Goal: Transaction & Acquisition: Purchase product/service

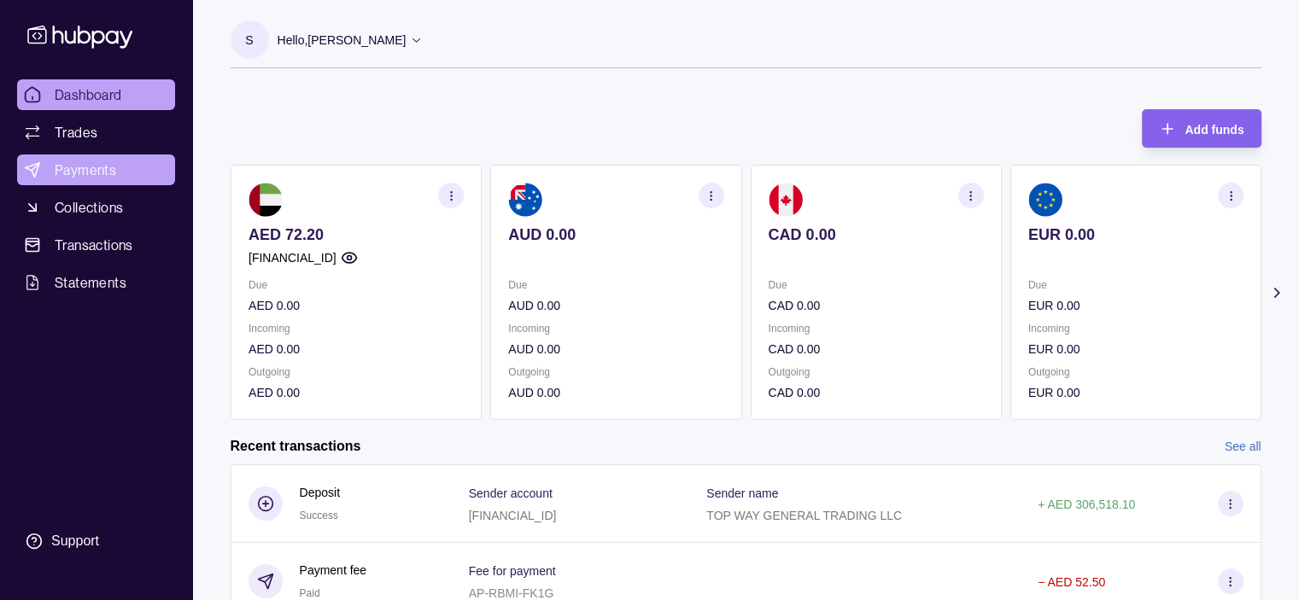
click at [79, 168] on span "Payments" at bounding box center [85, 170] width 61 height 20
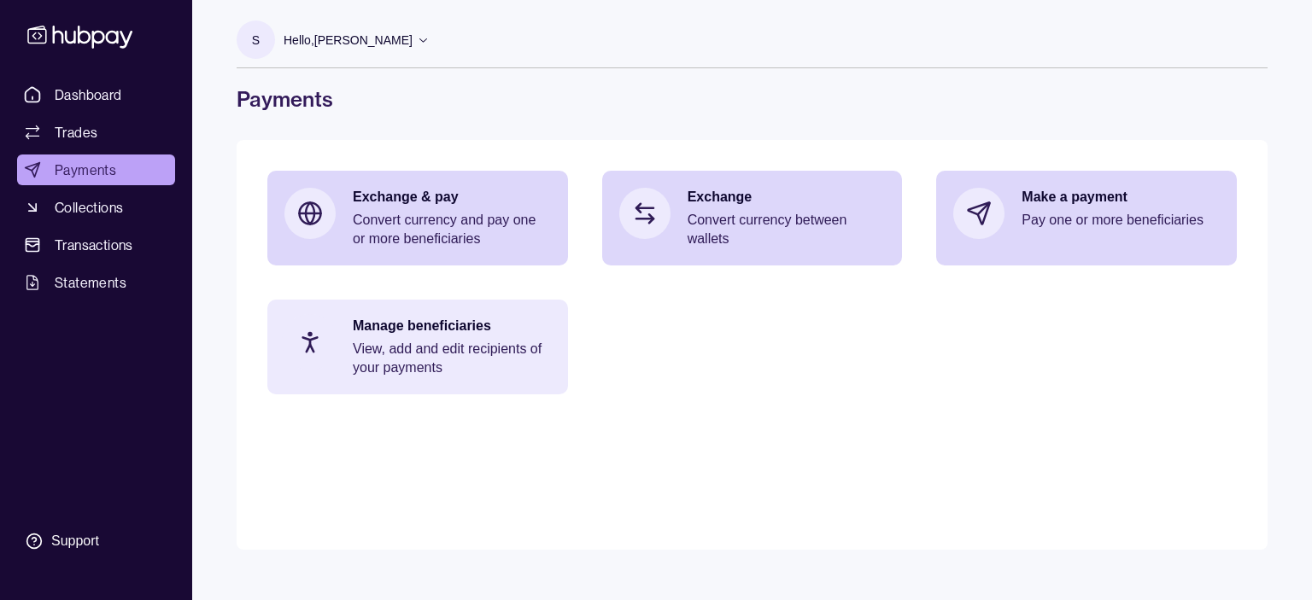
click at [415, 344] on p "View, add and edit recipients of your payments" at bounding box center [452, 359] width 198 height 38
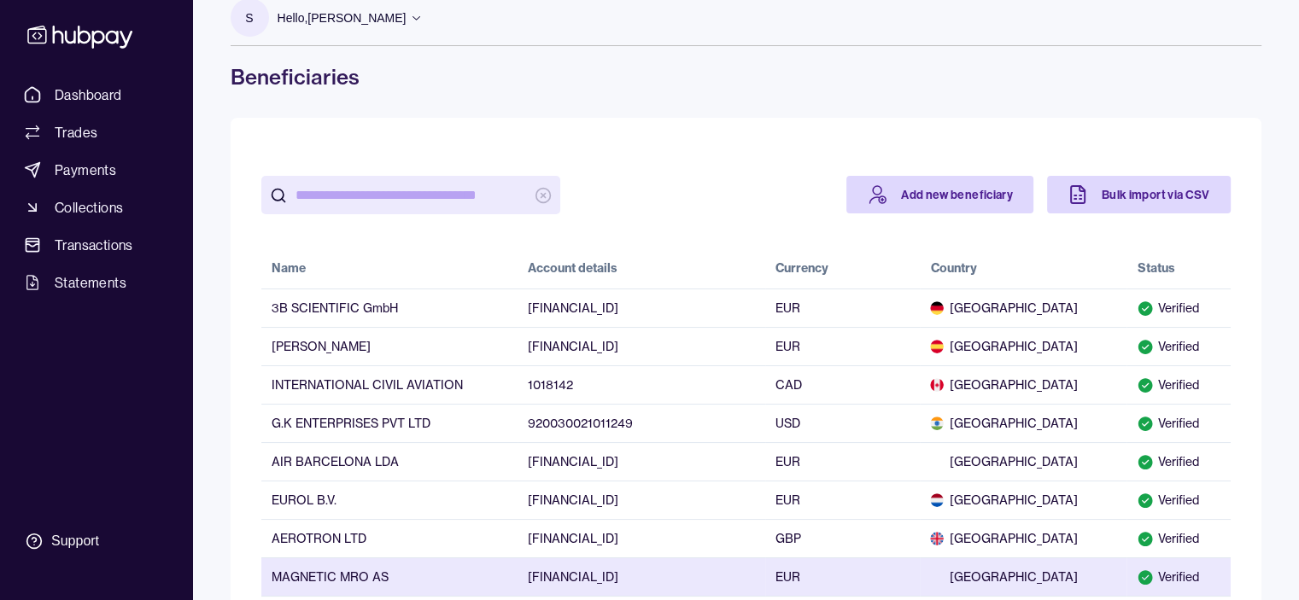
scroll to position [20, 0]
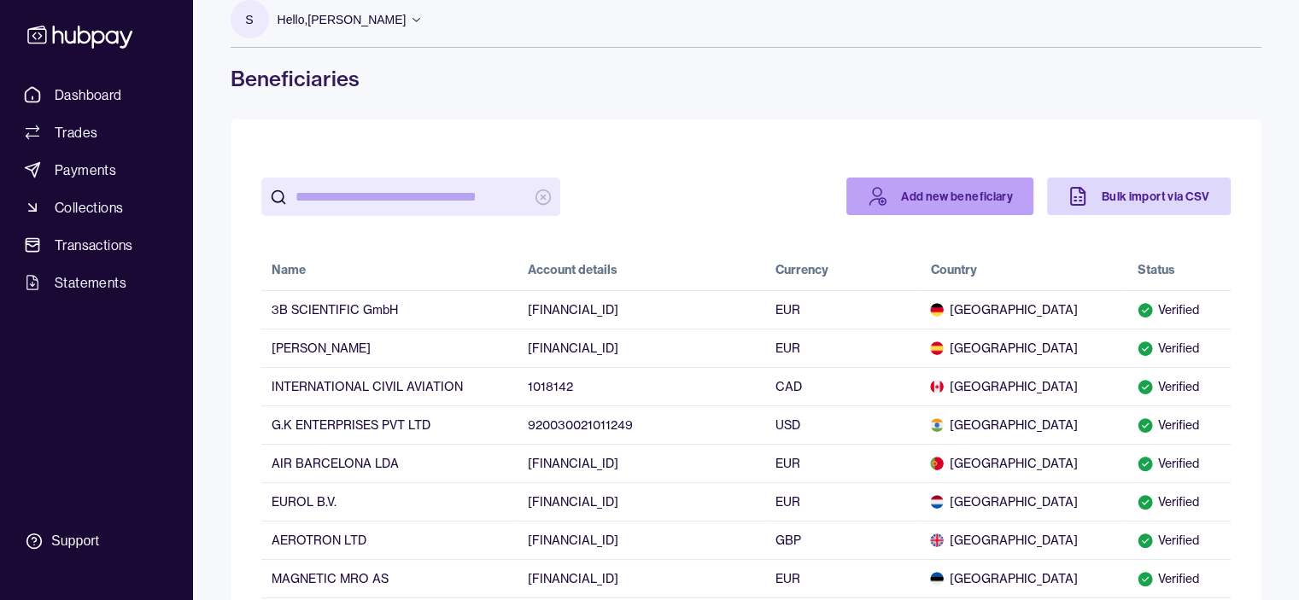
click at [956, 196] on link "Add new beneficiary" at bounding box center [939, 197] width 187 height 38
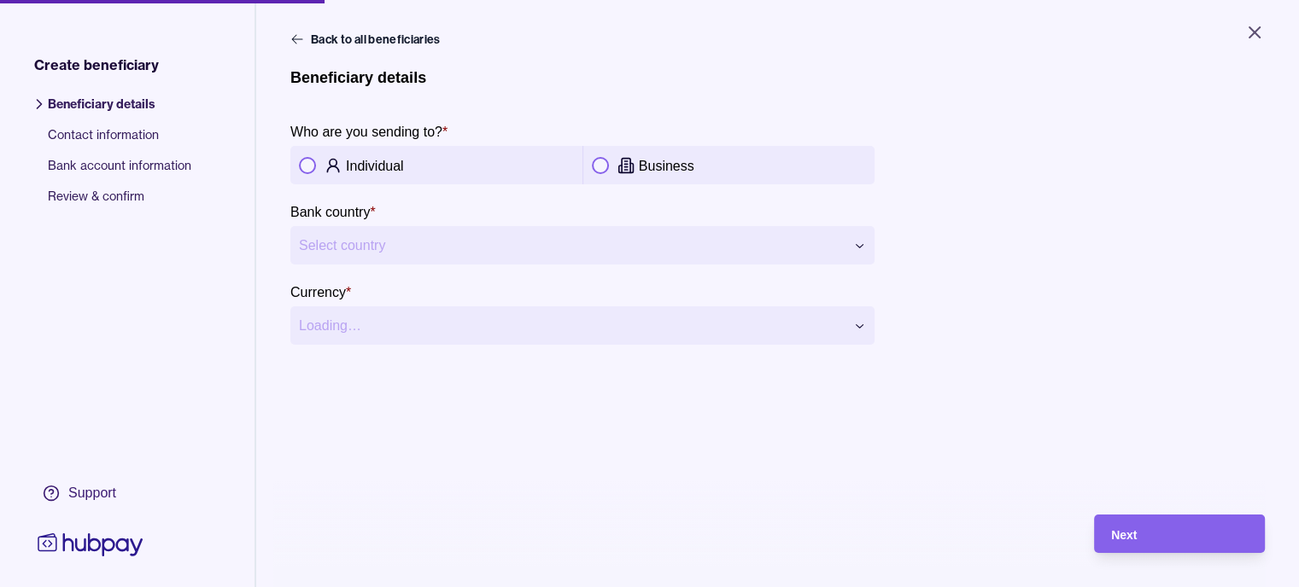
click at [687, 159] on p "Business" at bounding box center [667, 166] width 56 height 15
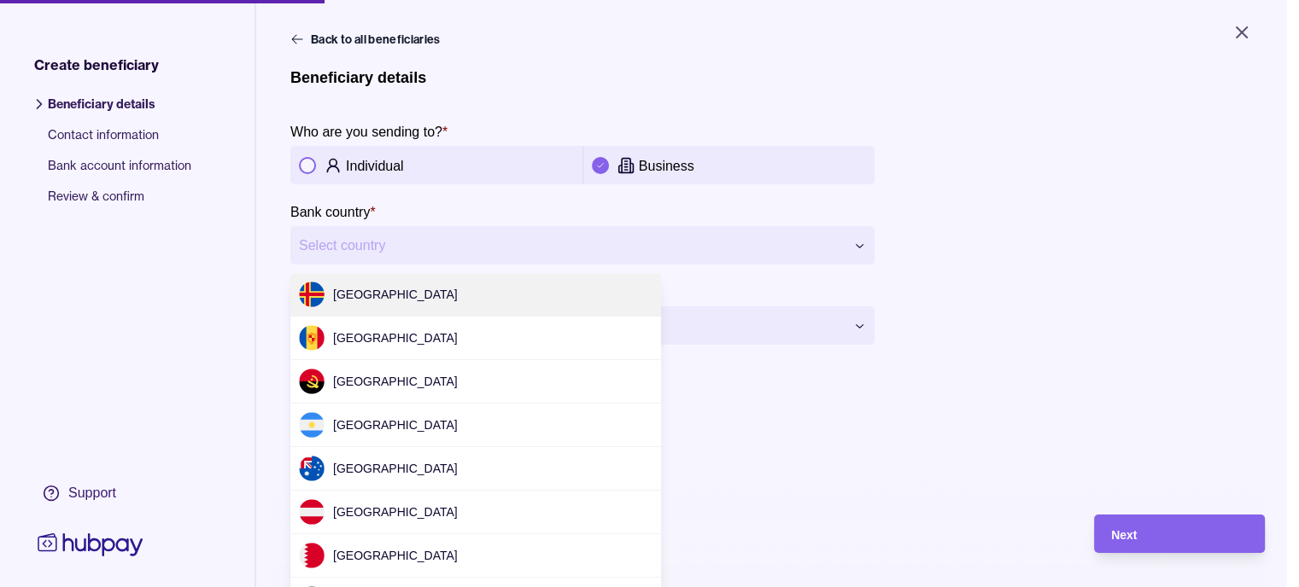
click at [406, 248] on html "**********" at bounding box center [649, 293] width 1299 height 587
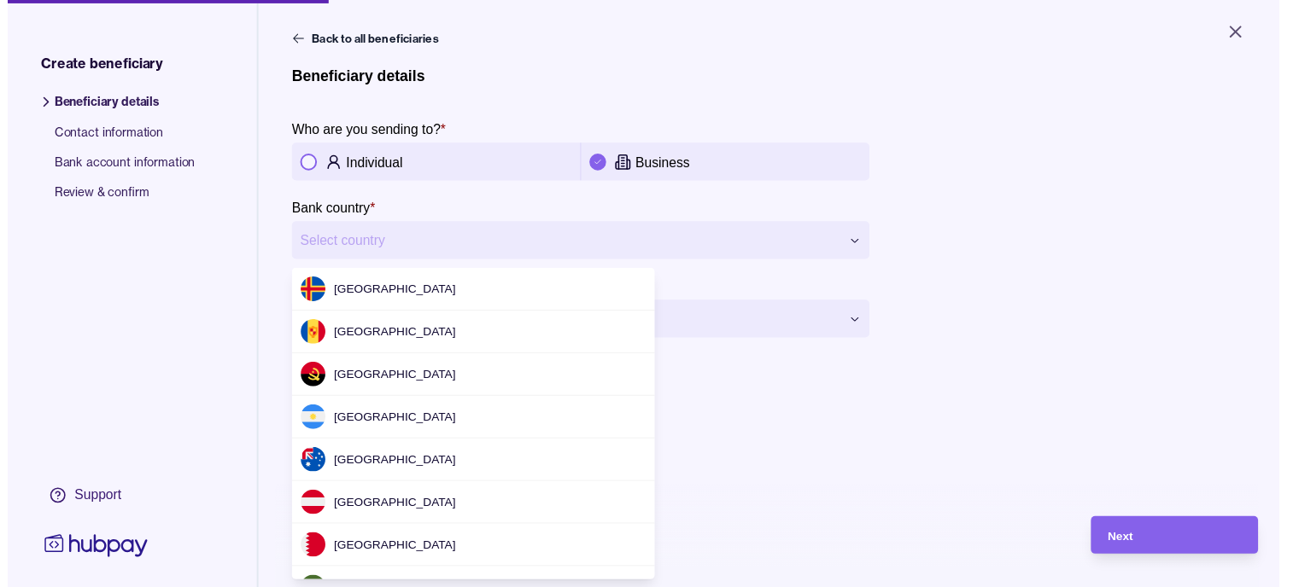
scroll to position [2248, 0]
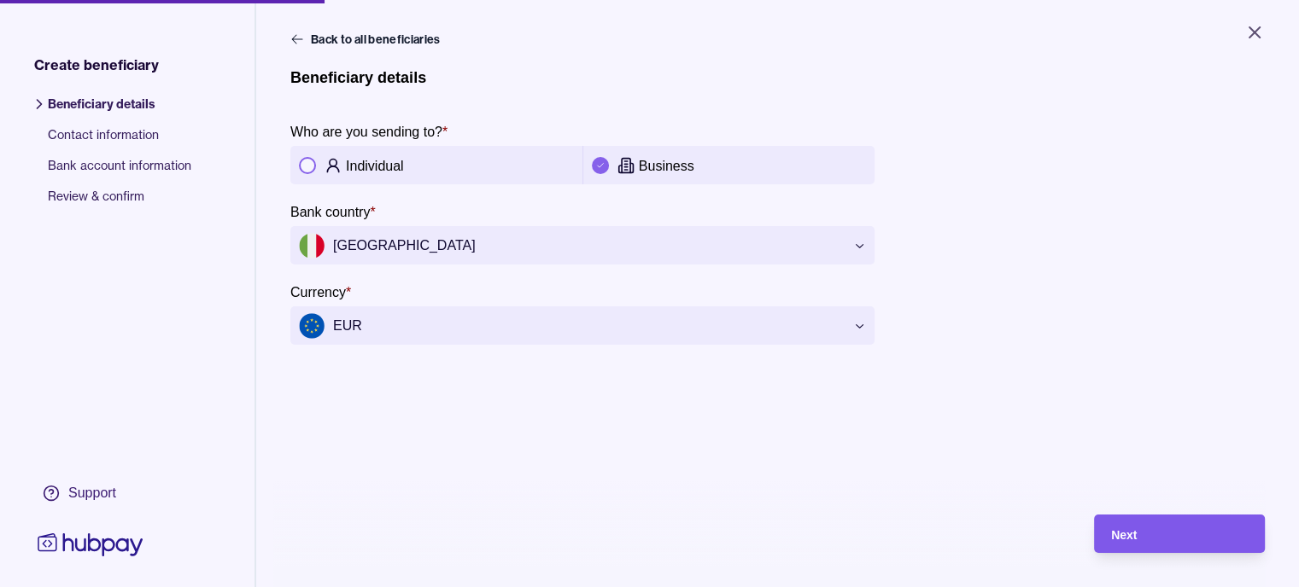
click at [1172, 545] on div "Next" at bounding box center [1179, 534] width 137 height 20
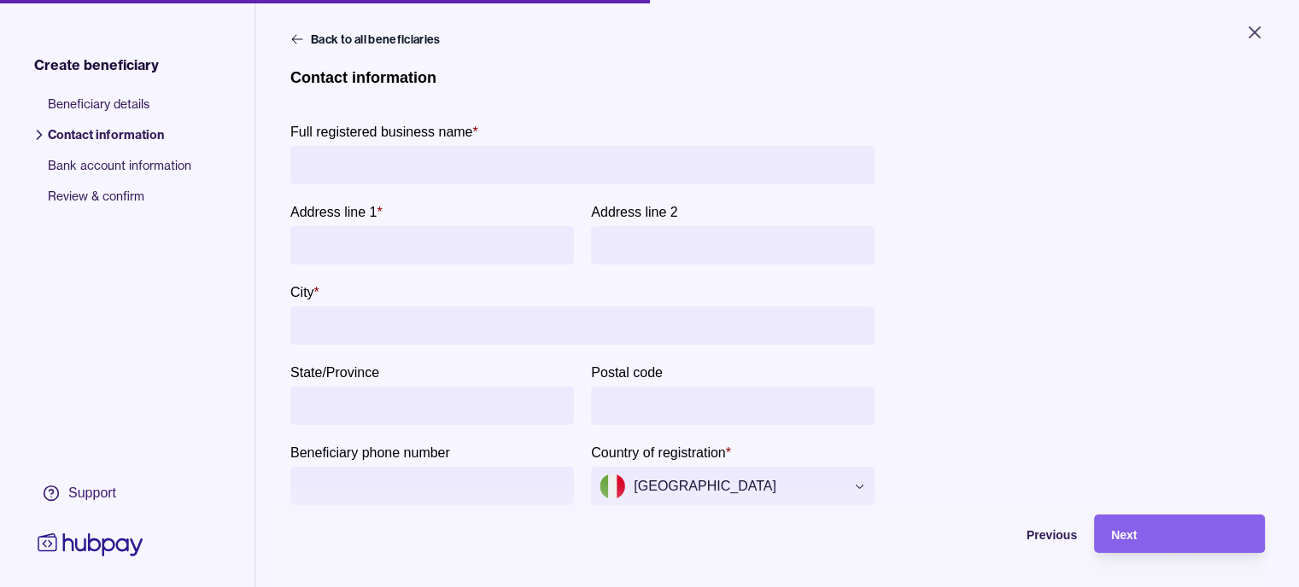
click at [424, 163] on input "Full registered business name *" at bounding box center [582, 165] width 567 height 38
type input "**********"
click at [441, 243] on input "Address line 1 *" at bounding box center [432, 245] width 266 height 38
click at [655, 408] on input "Postal code" at bounding box center [732, 406] width 266 height 38
type input "*****"
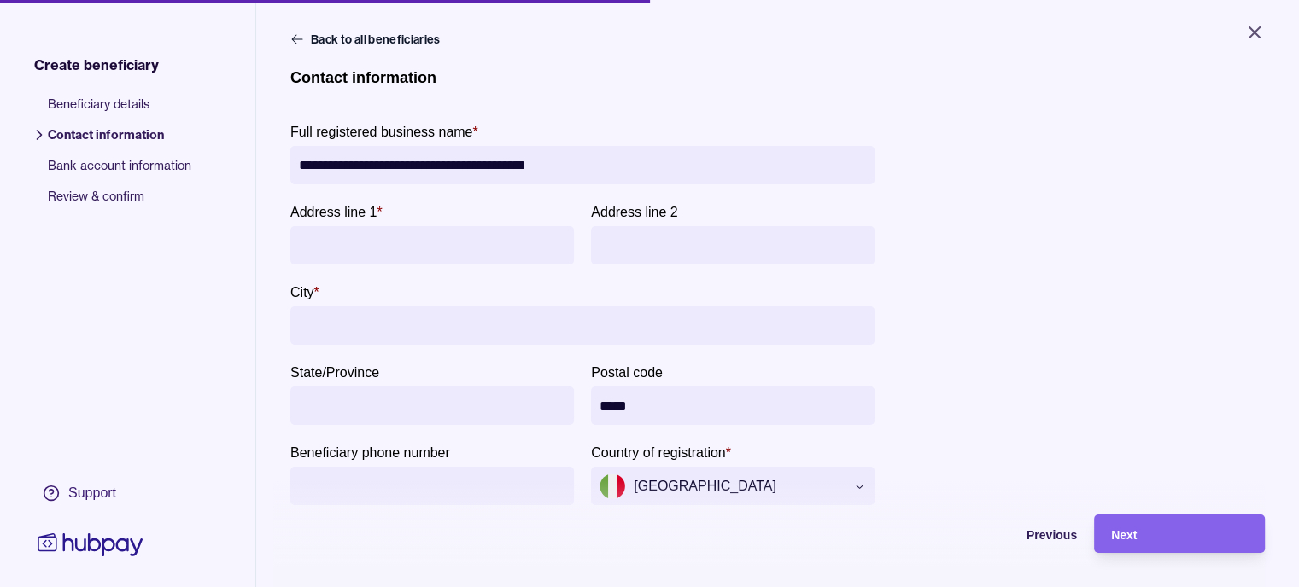
click at [426, 401] on input "State/Province" at bounding box center [432, 406] width 266 height 38
type input "*****"
click at [394, 330] on input "City *" at bounding box center [582, 326] width 567 height 38
type input "*****"
click at [386, 236] on input "Address line 1 *" at bounding box center [432, 245] width 266 height 38
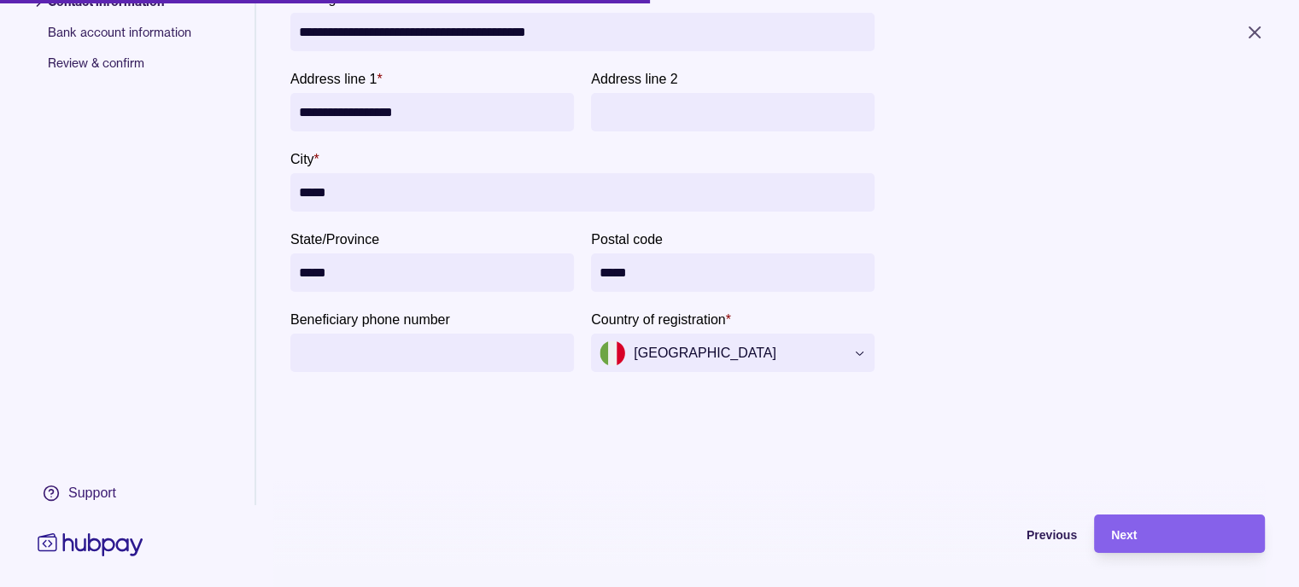
scroll to position [146, 0]
type input "**********"
click at [1137, 542] on span "Next" at bounding box center [1124, 536] width 26 height 14
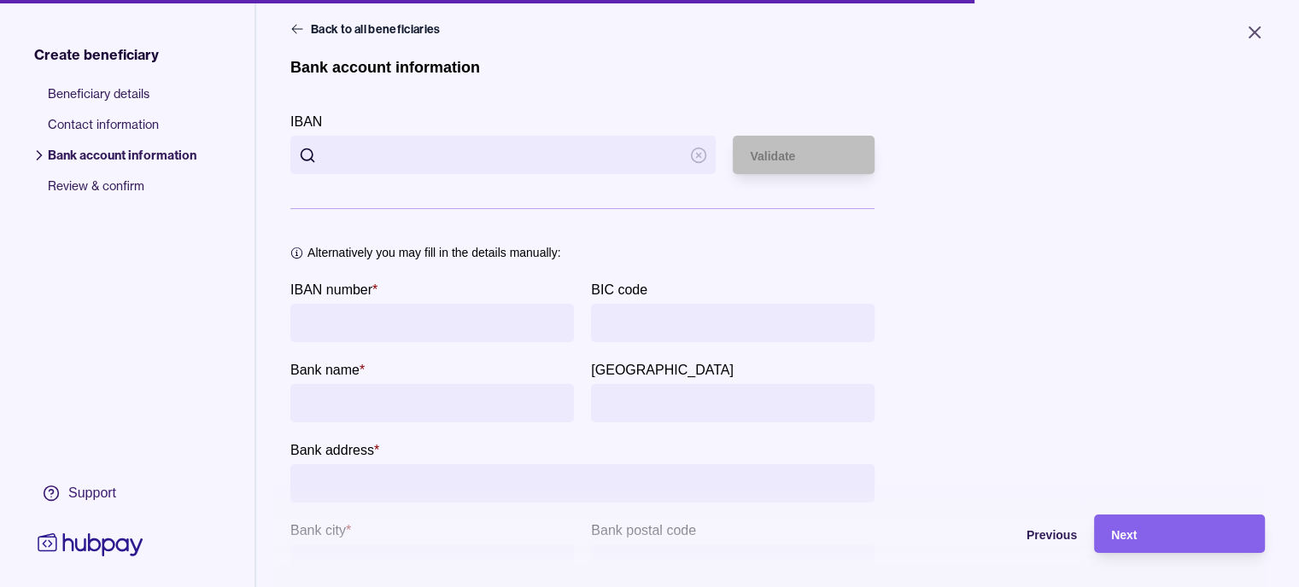
scroll to position [0, 0]
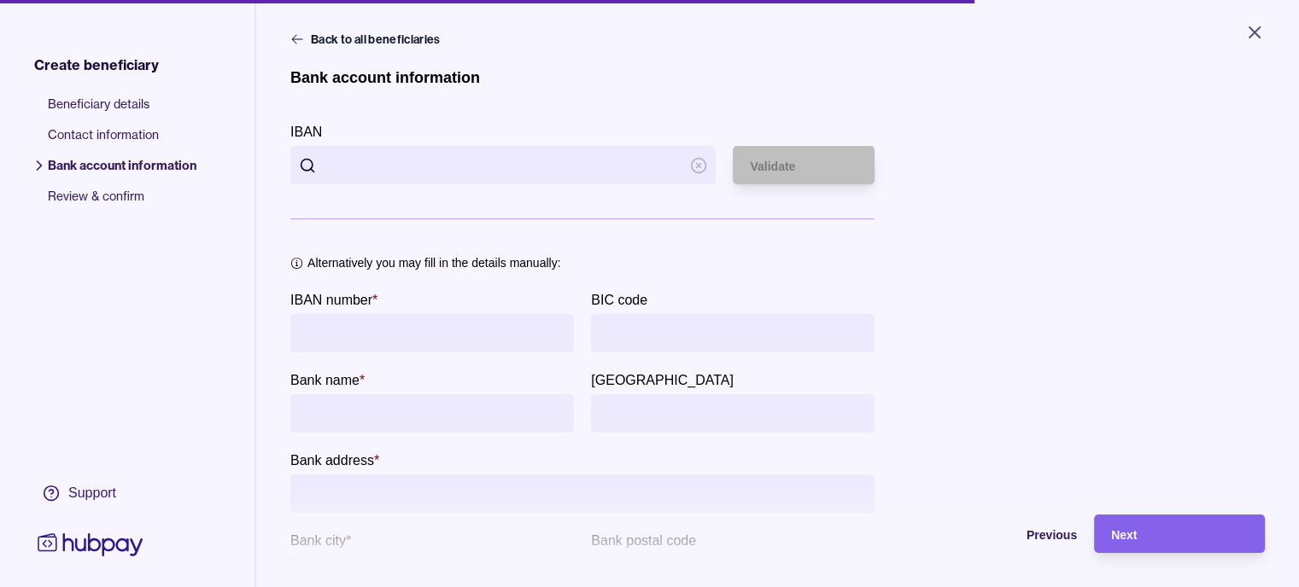
click at [346, 171] on input "IBAN" at bounding box center [502, 165] width 357 height 38
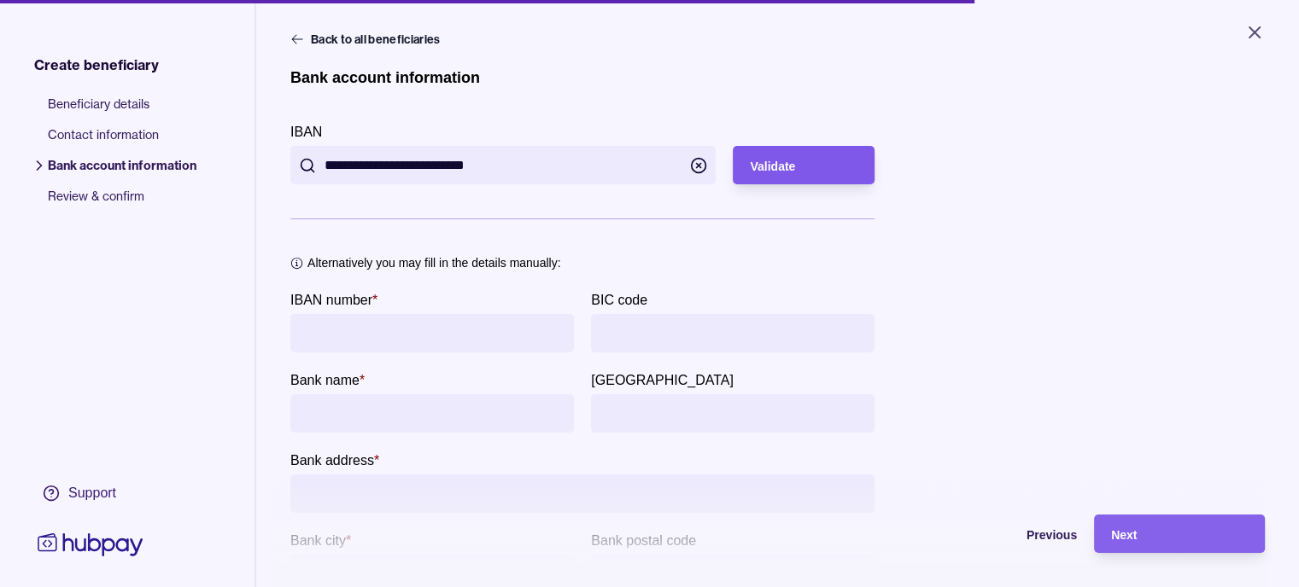
type input "**********"
click at [781, 166] on span "Validate" at bounding box center [772, 167] width 45 height 14
type input "**********"
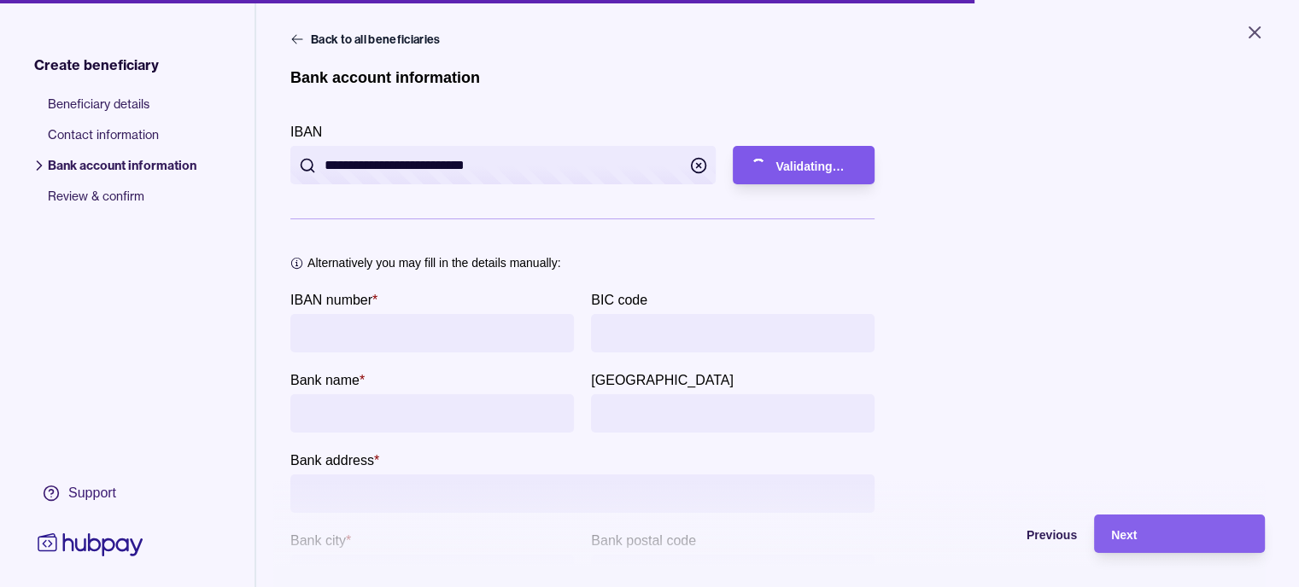
type input "**********"
type input "*****"
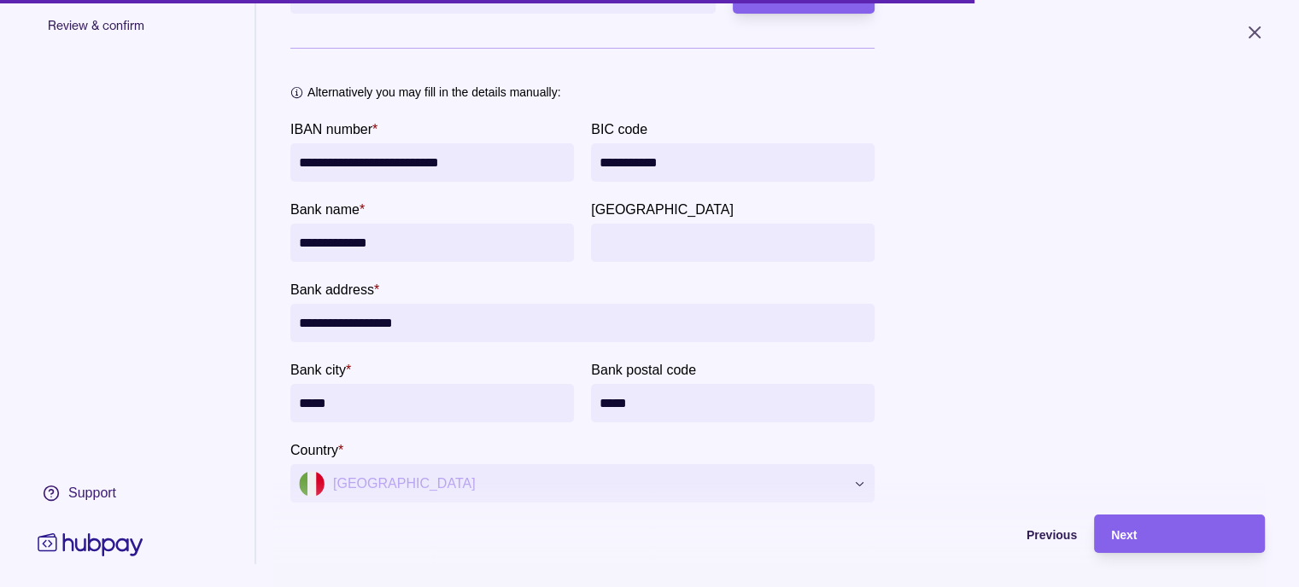
scroll to position [229, 0]
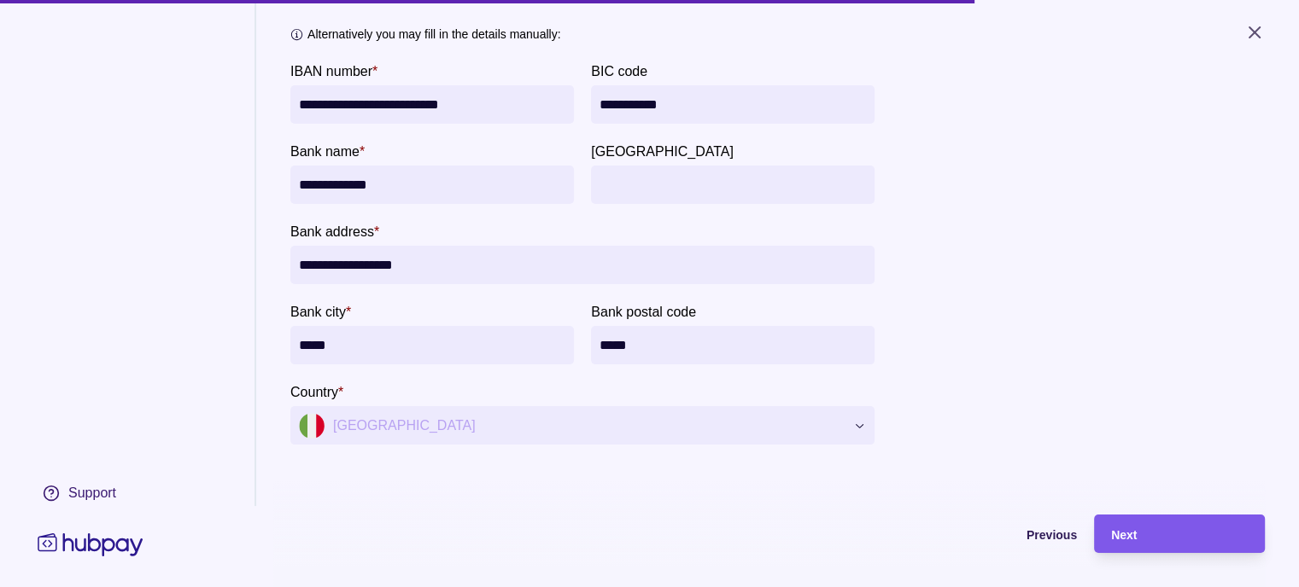
click at [1137, 542] on span "Next" at bounding box center [1124, 536] width 26 height 14
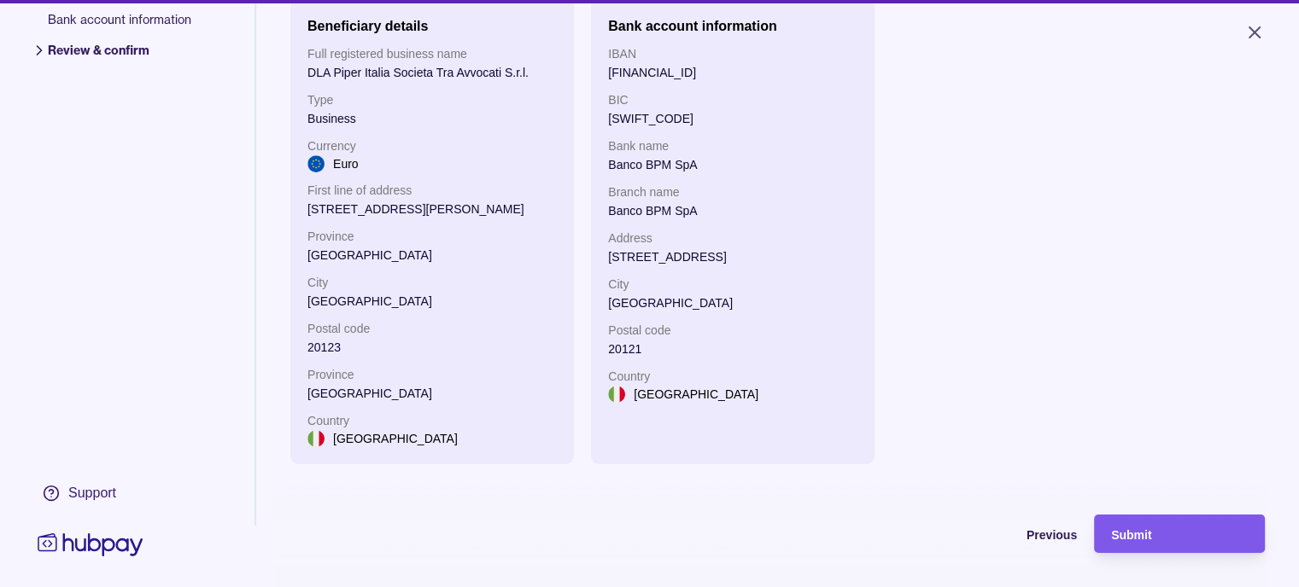
click at [1151, 542] on span "Submit" at bounding box center [1131, 536] width 40 height 14
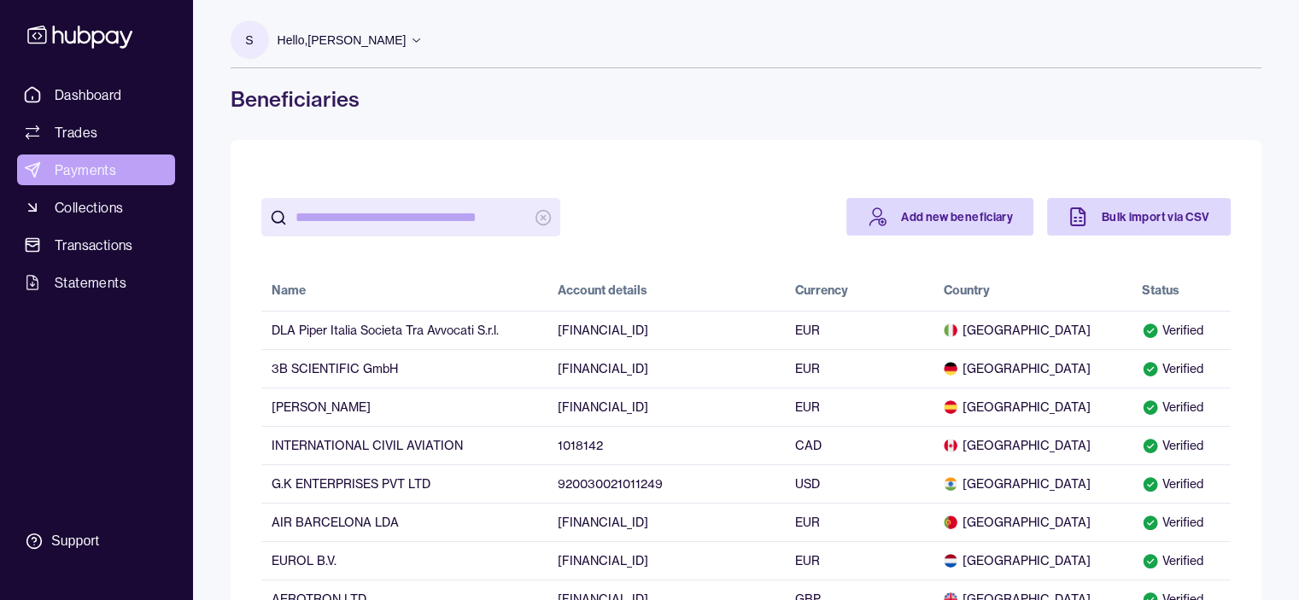
click at [85, 170] on span "Payments" at bounding box center [85, 170] width 61 height 20
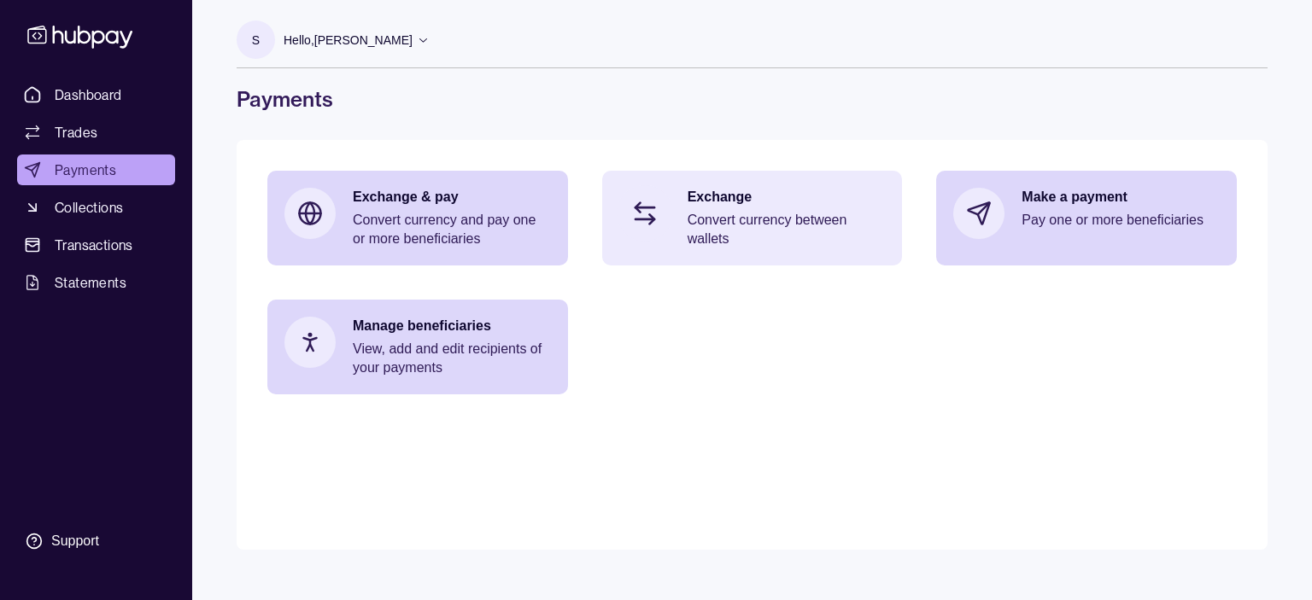
click at [749, 219] on p "Convert currency between wallets" at bounding box center [786, 230] width 198 height 38
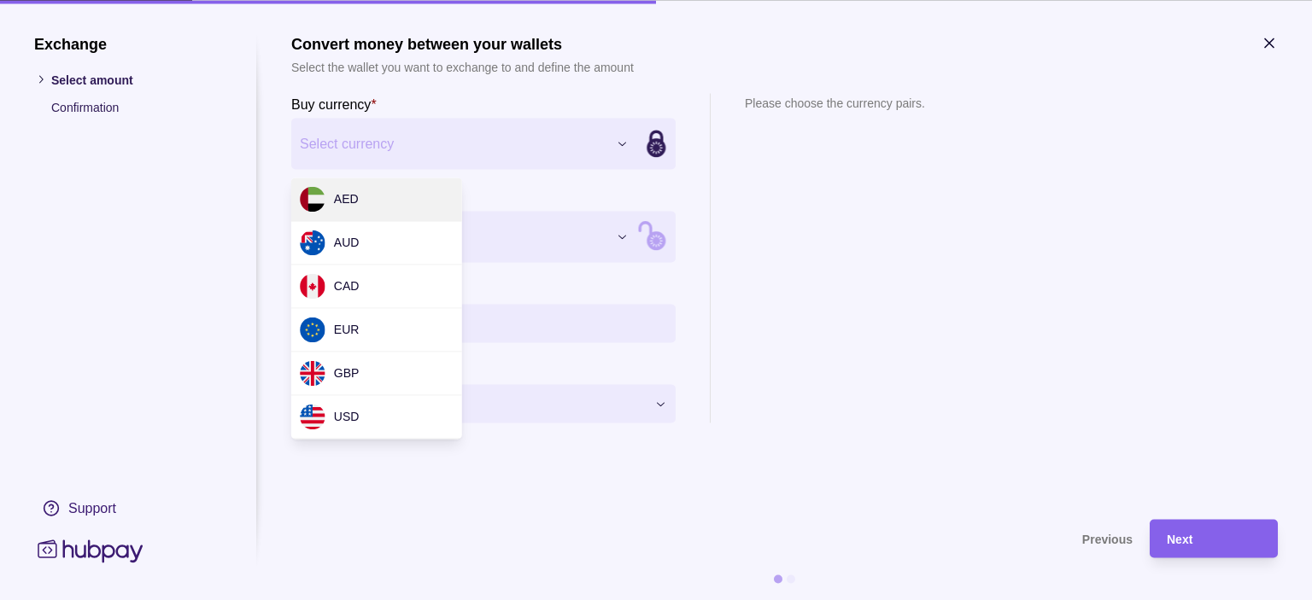
click at [420, 599] on div "Exchange Select amount Confirmation Support Convert money between your wallets …" at bounding box center [656, 600] width 1312 height 0
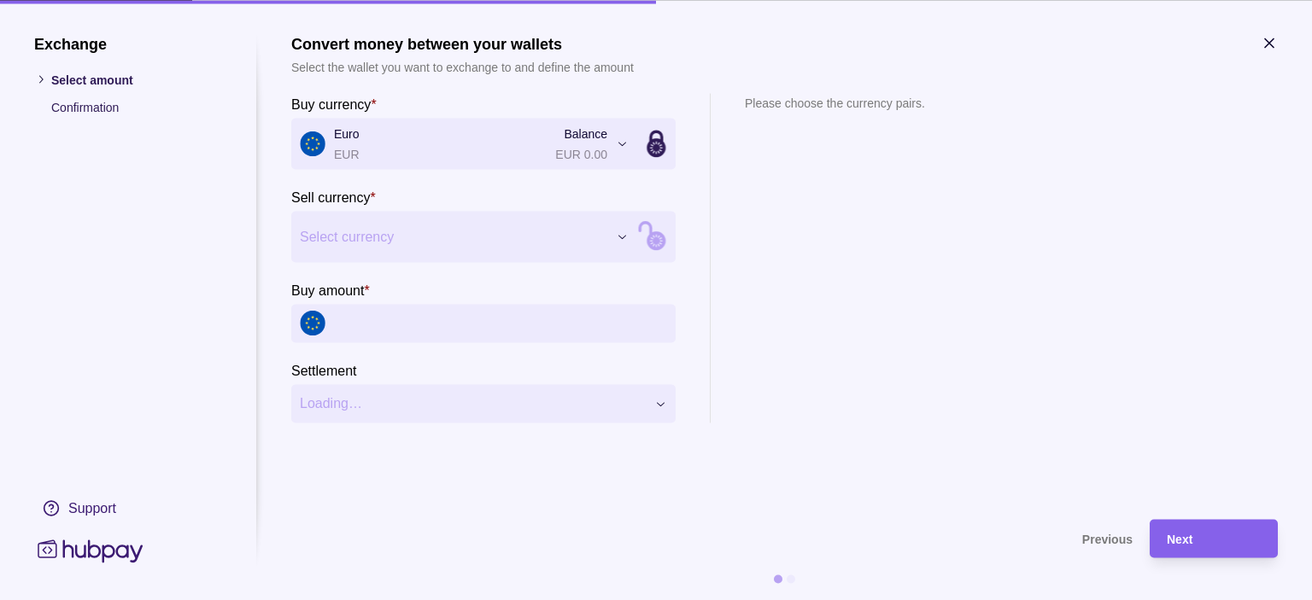
click at [386, 599] on div "Exchange Select amount Confirmation Support Convert money between your wallets …" at bounding box center [656, 600] width 1312 height 0
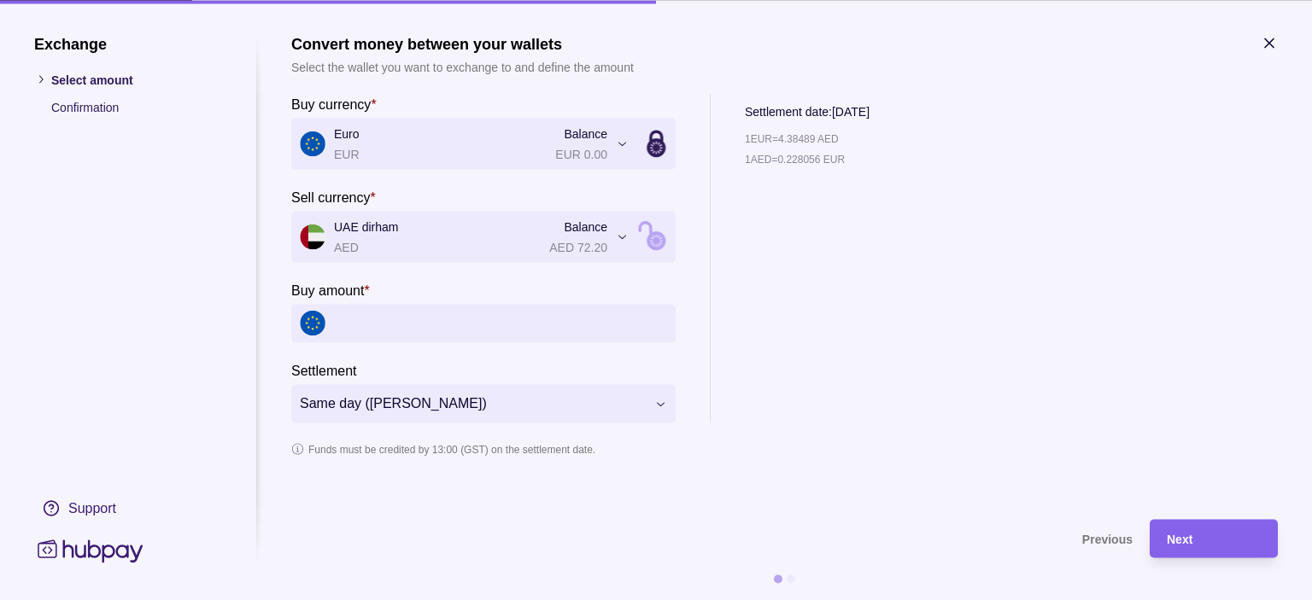
click at [1266, 42] on icon "button" at bounding box center [1268, 42] width 17 height 17
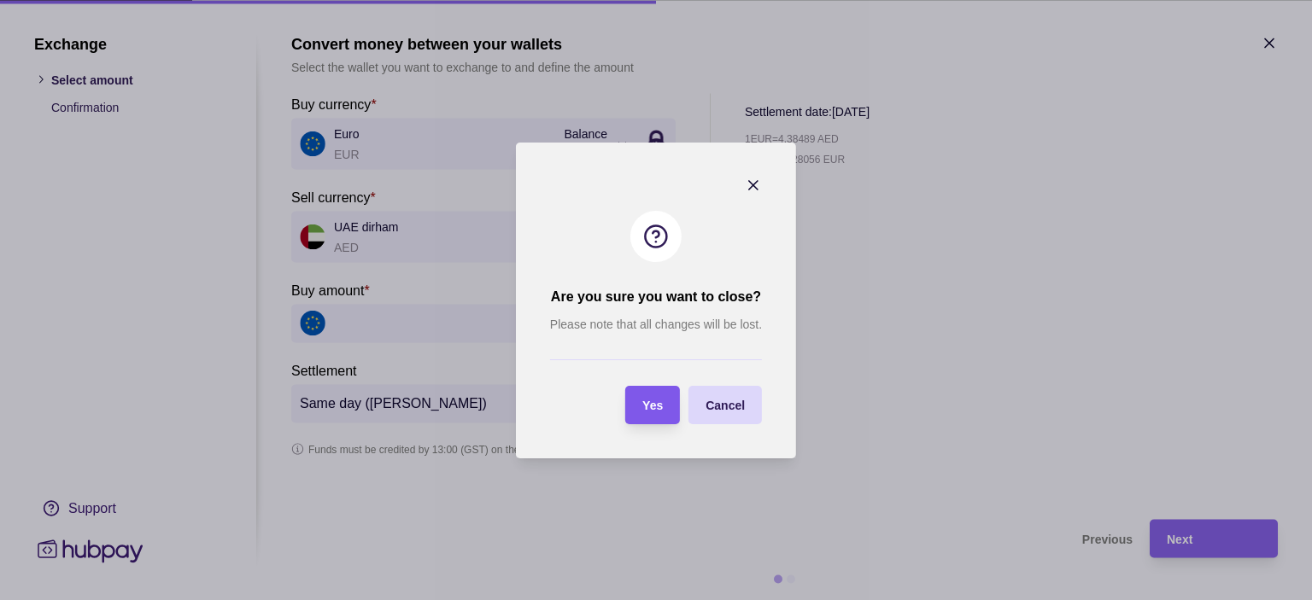
click at [656, 406] on span "Yes" at bounding box center [652, 406] width 20 height 14
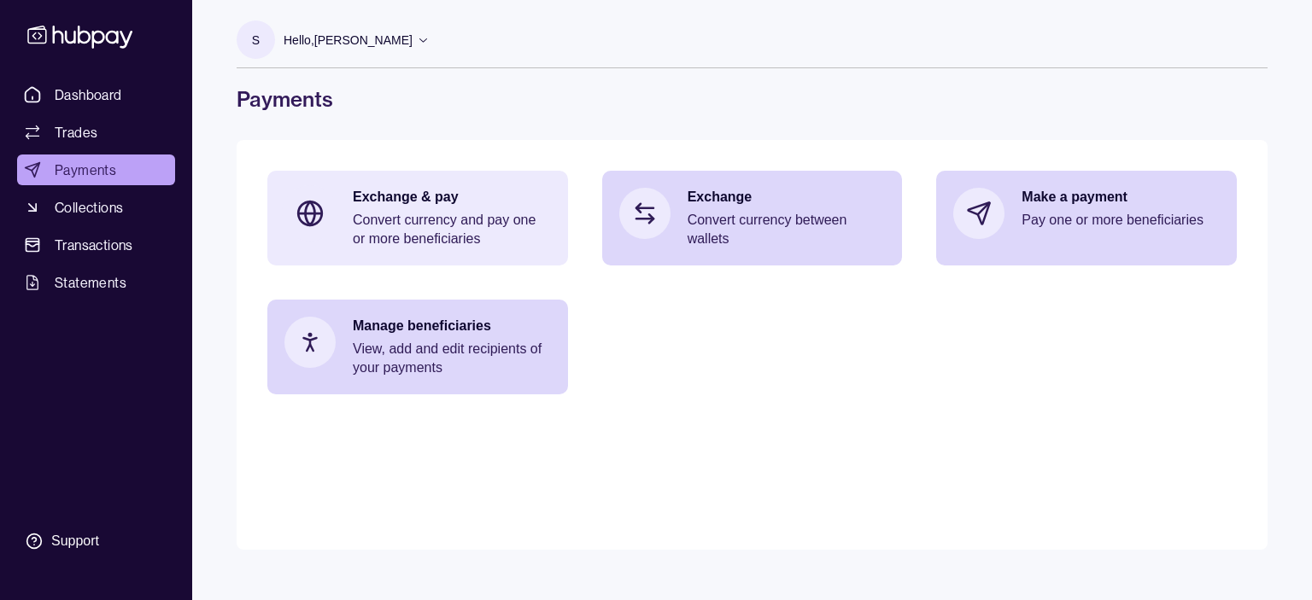
click at [407, 212] on p "Convert currency and pay one or more beneficiaries" at bounding box center [452, 230] width 198 height 38
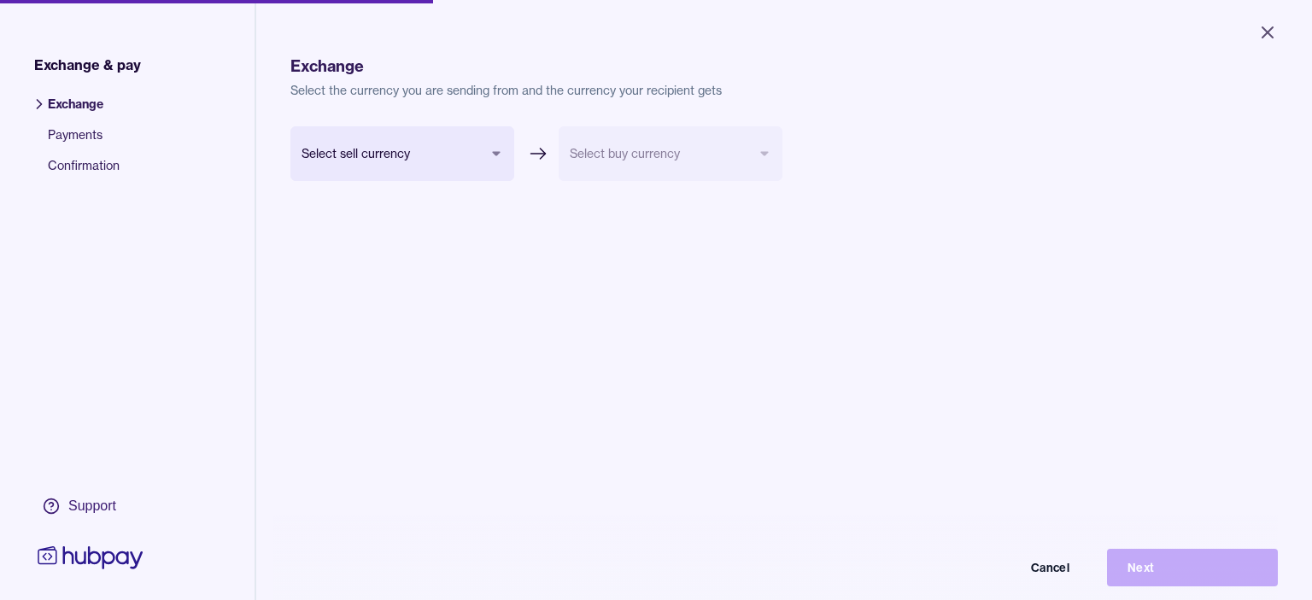
click at [492, 152] on body "Close Exchange & pay Exchange Payments Confirmation Support Exchange Select the…" at bounding box center [656, 300] width 1312 height 600
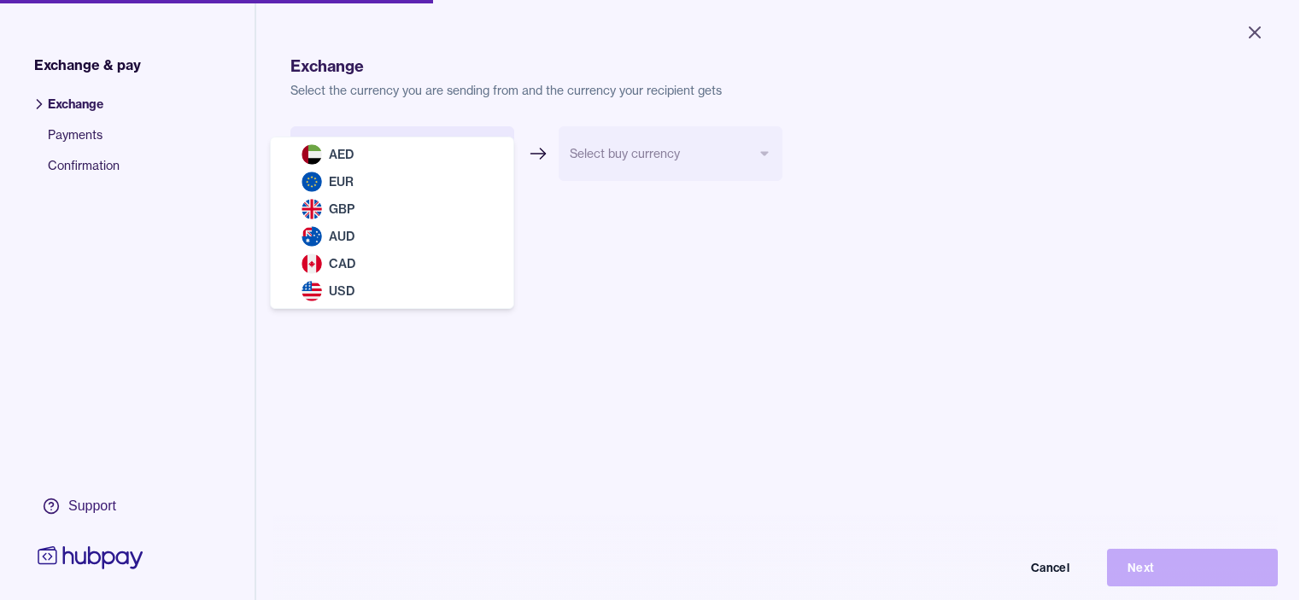
select select "***"
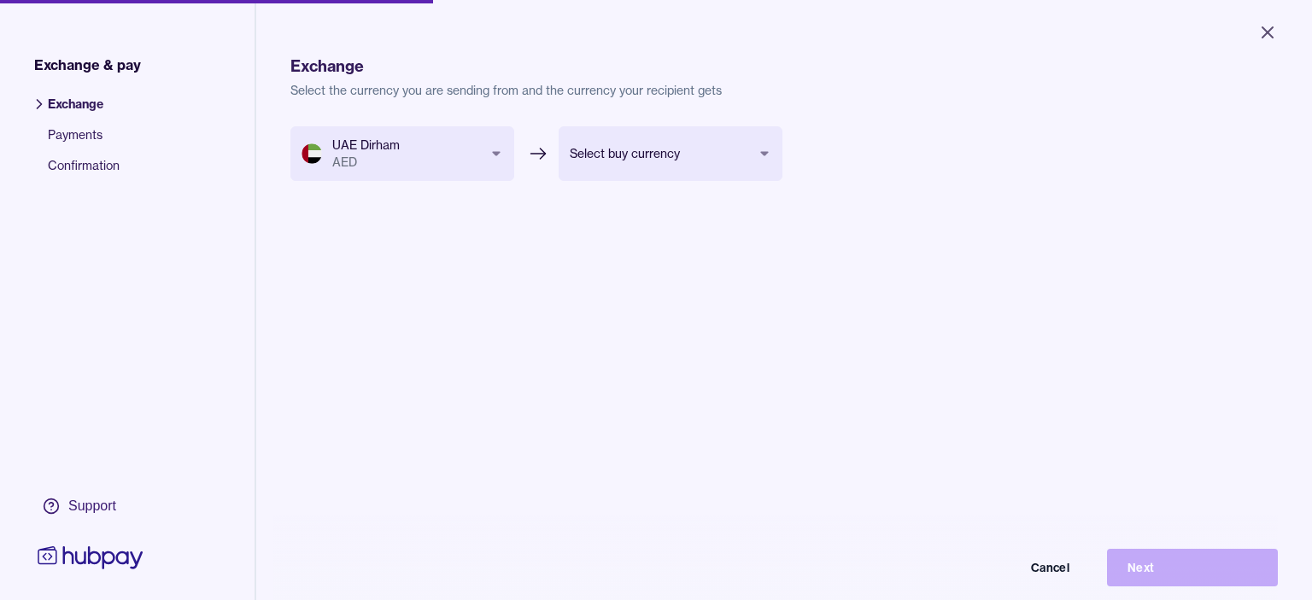
click at [666, 155] on body "Close Exchange & pay Exchange Payments Confirmation Support Exchange Select the…" at bounding box center [656, 300] width 1312 height 600
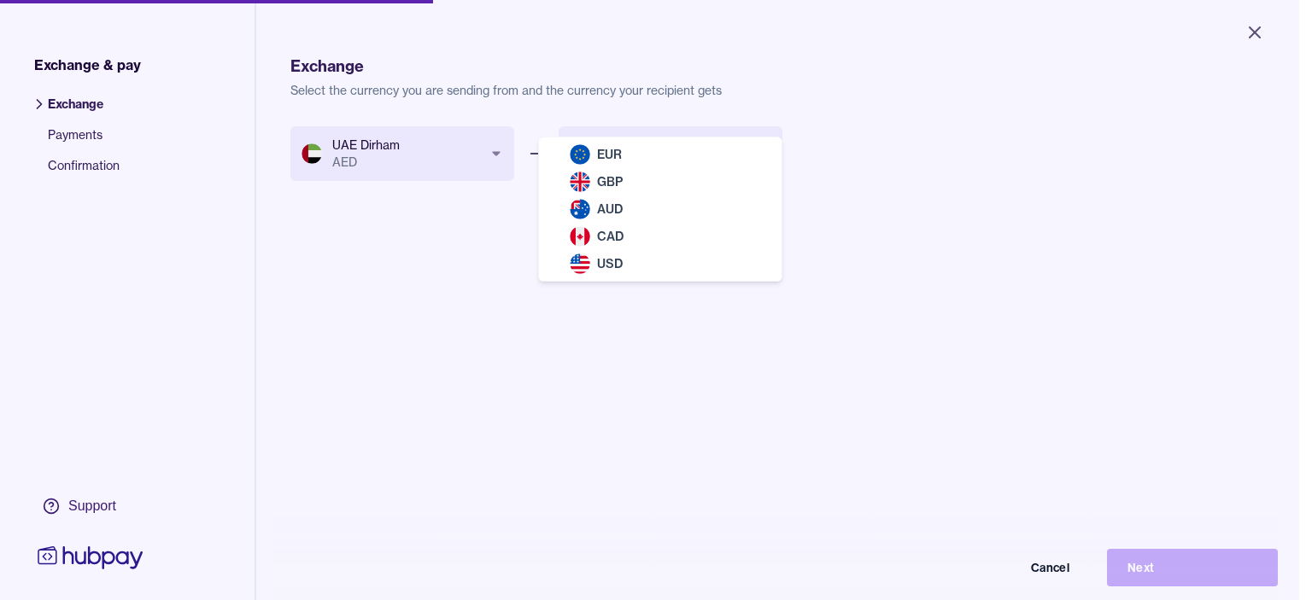
select select "***"
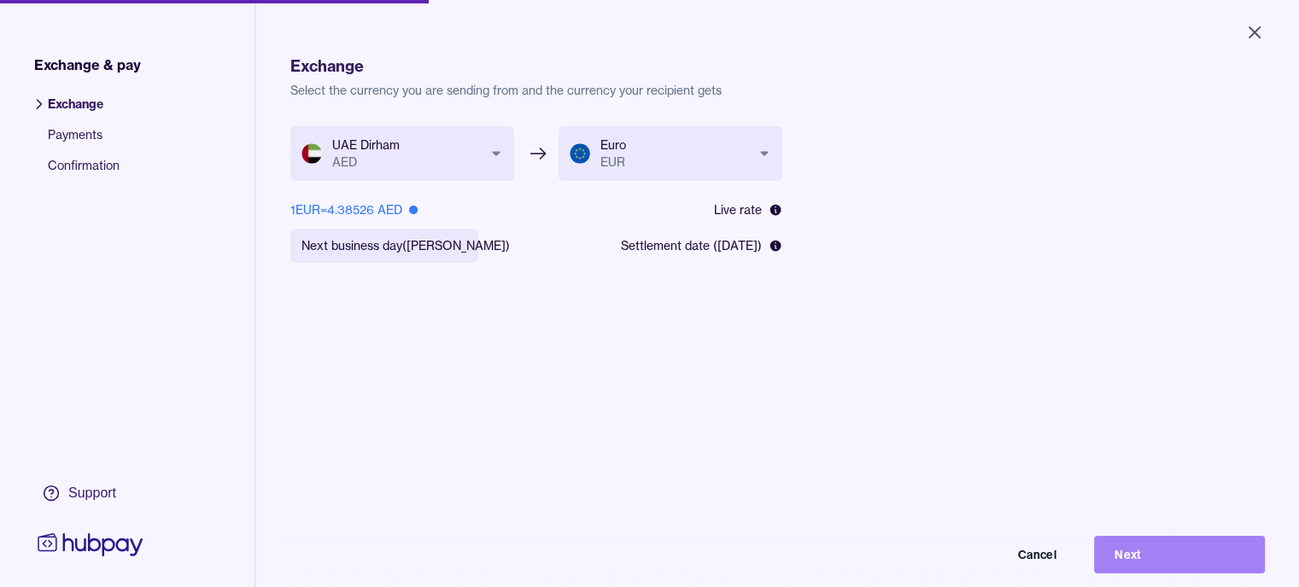
click at [1145, 567] on button "Next" at bounding box center [1179, 555] width 171 height 38
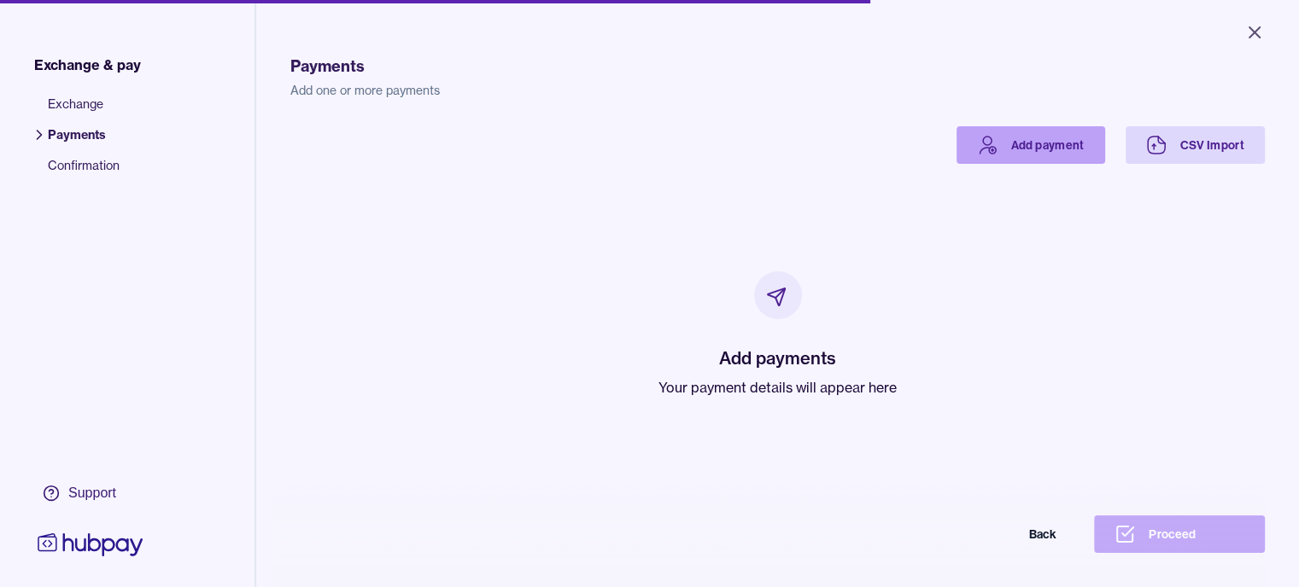
click at [1095, 147] on link "Add payment" at bounding box center [1030, 145] width 149 height 38
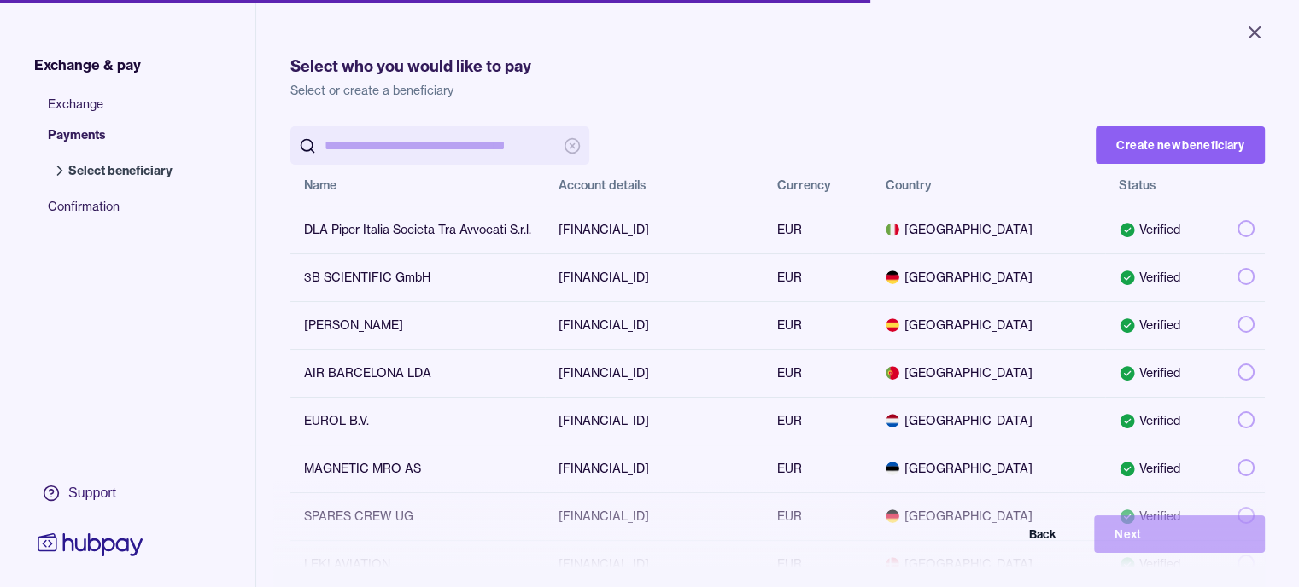
scroll to position [0, 13]
click at [1254, 228] on button "button" at bounding box center [1245, 228] width 17 height 17
click at [1129, 553] on button "Next" at bounding box center [1179, 535] width 171 height 38
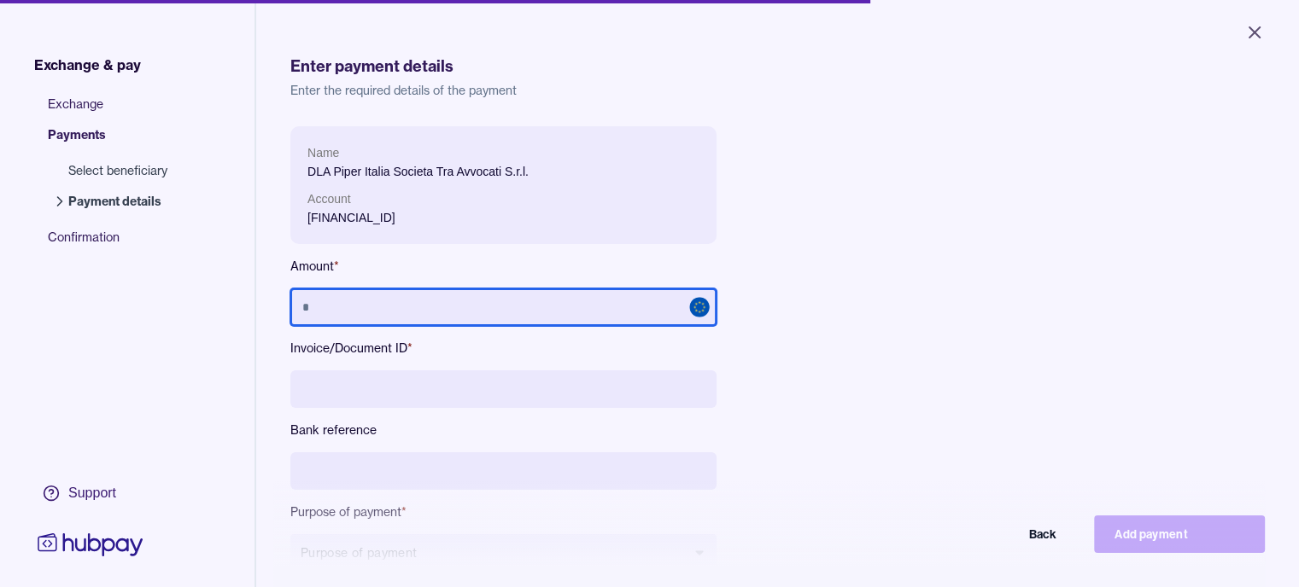
click at [441, 307] on input "text" at bounding box center [503, 308] width 426 height 38
type input "******"
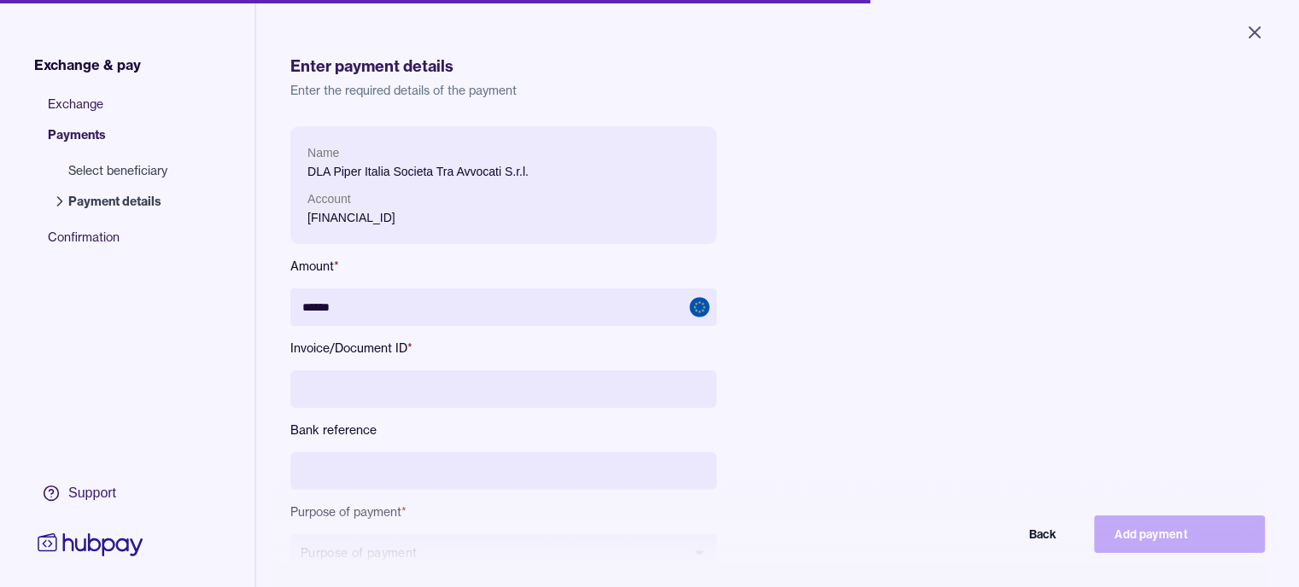
click at [391, 392] on input at bounding box center [503, 390] width 426 height 38
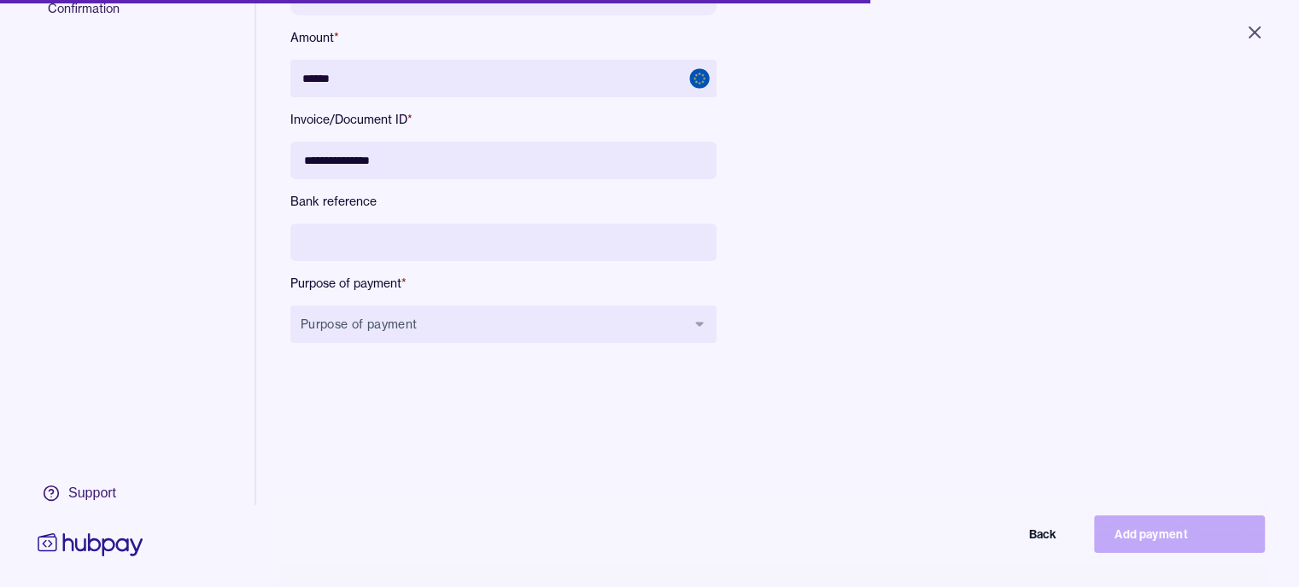
scroll to position [242, 0]
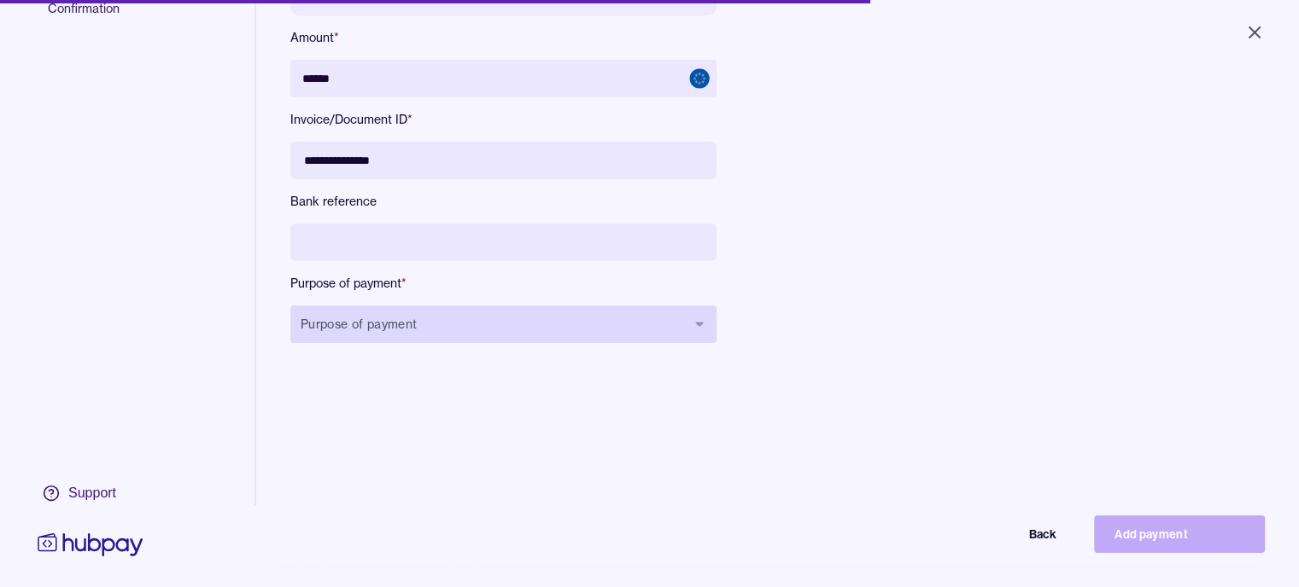
type input "**********"
click at [393, 308] on button "Purpose of payment" at bounding box center [503, 325] width 426 height 38
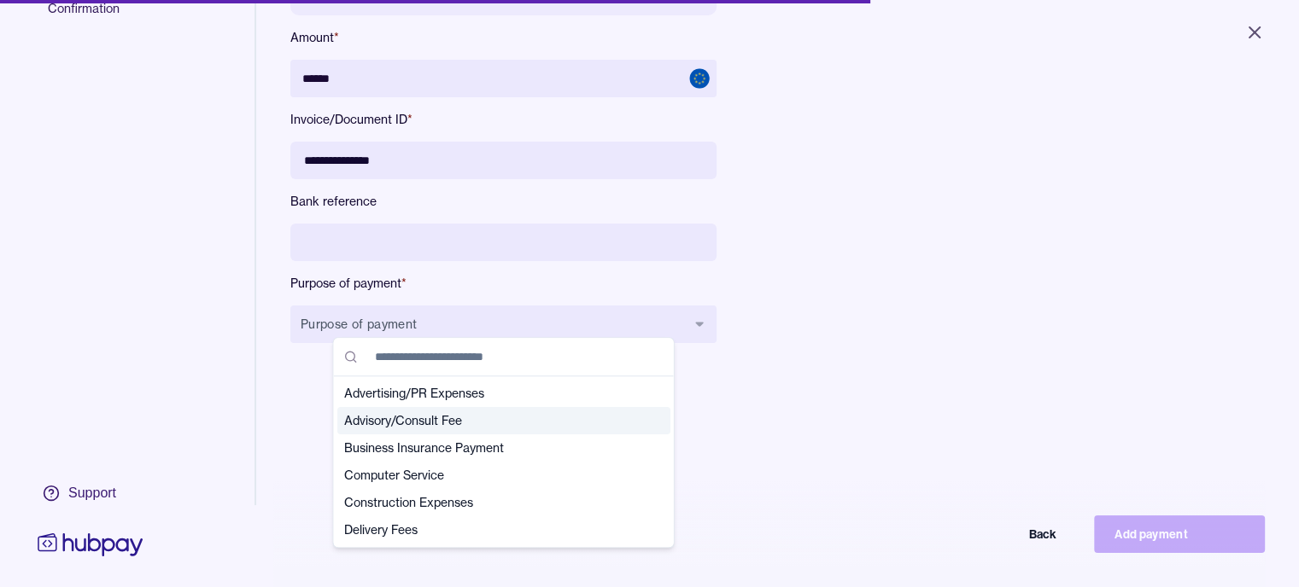
click at [420, 422] on span "Advisory/Consult Fee" at bounding box center [493, 420] width 299 height 17
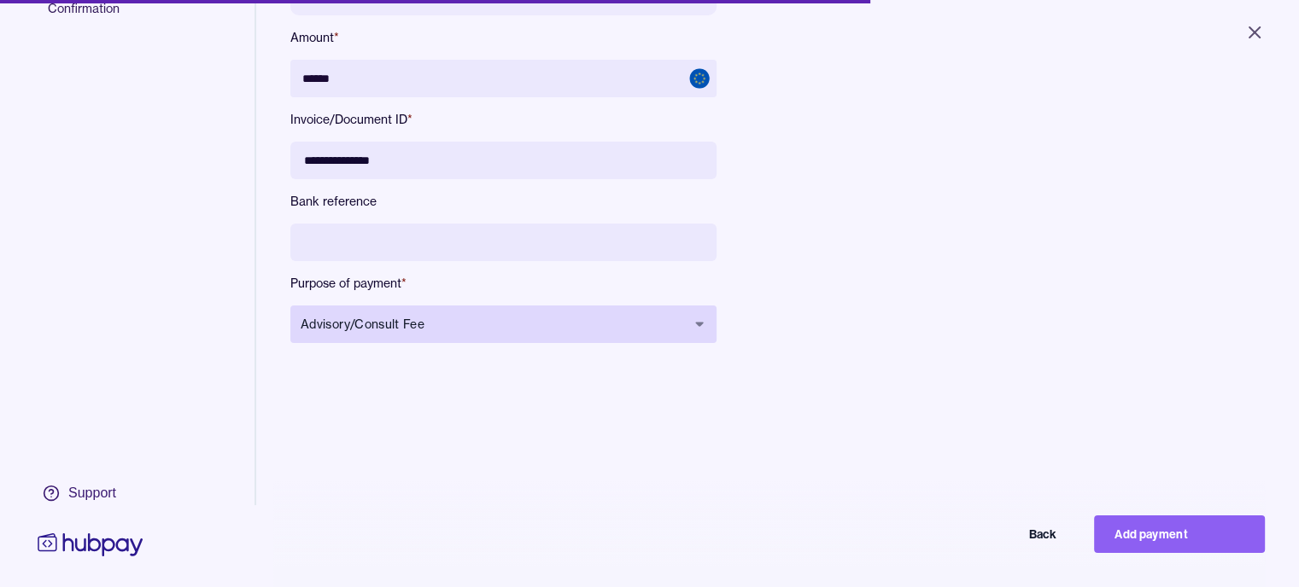
click at [698, 322] on icon "button" at bounding box center [700, 324] width 8 height 4
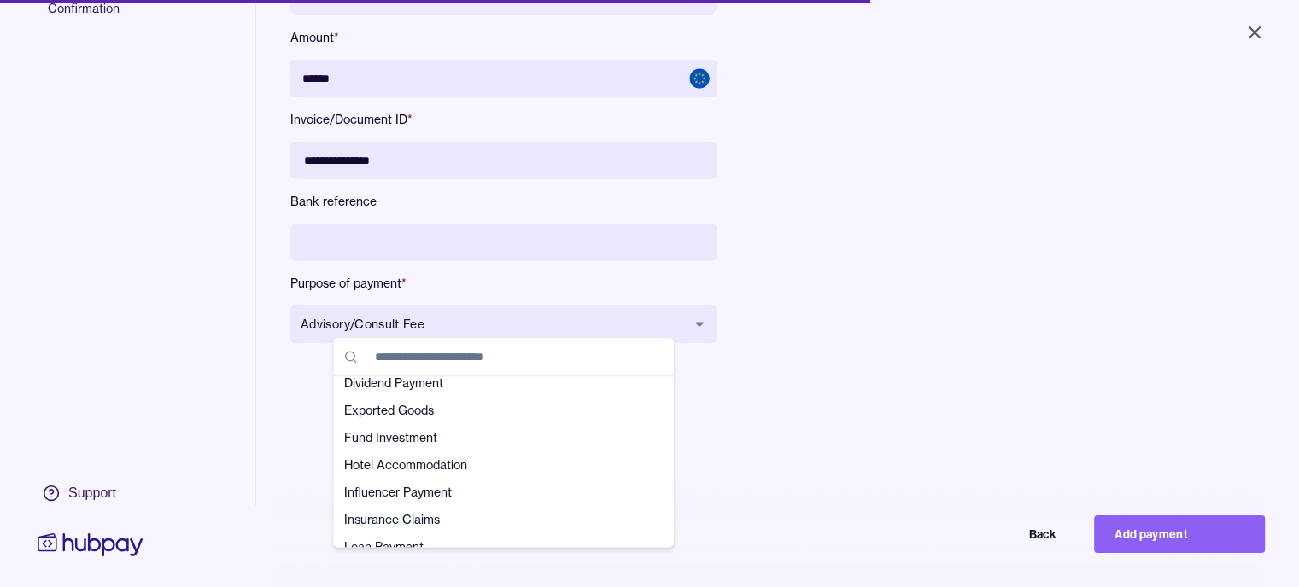
scroll to position [0, 0]
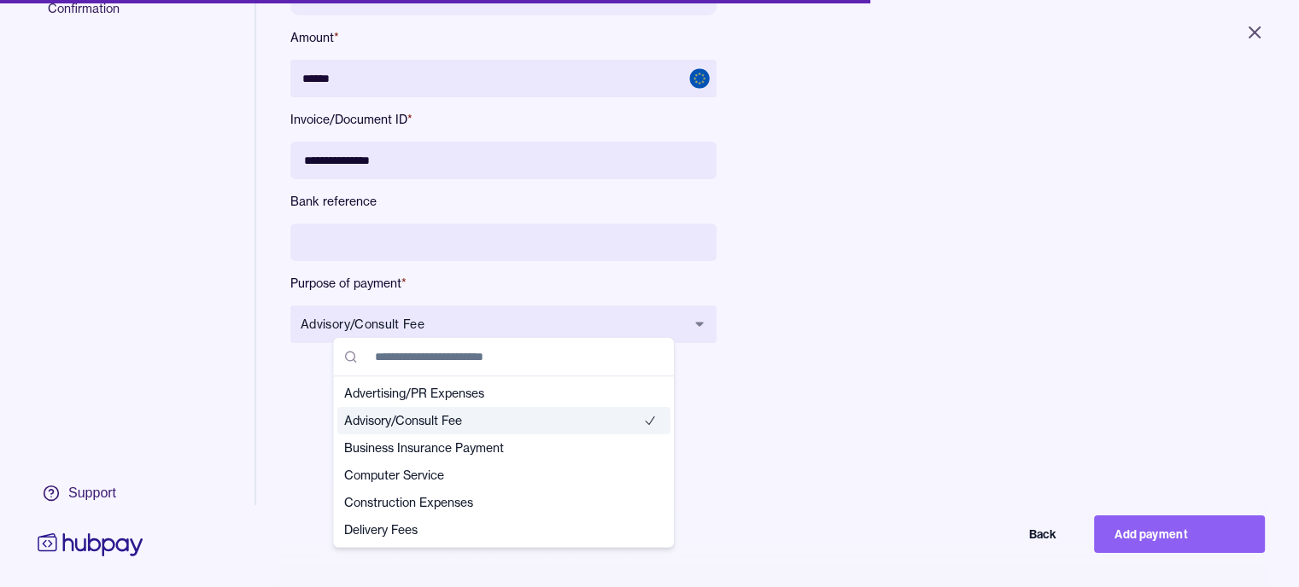
click at [432, 423] on span "Advisory/Consult Fee" at bounding box center [493, 420] width 299 height 17
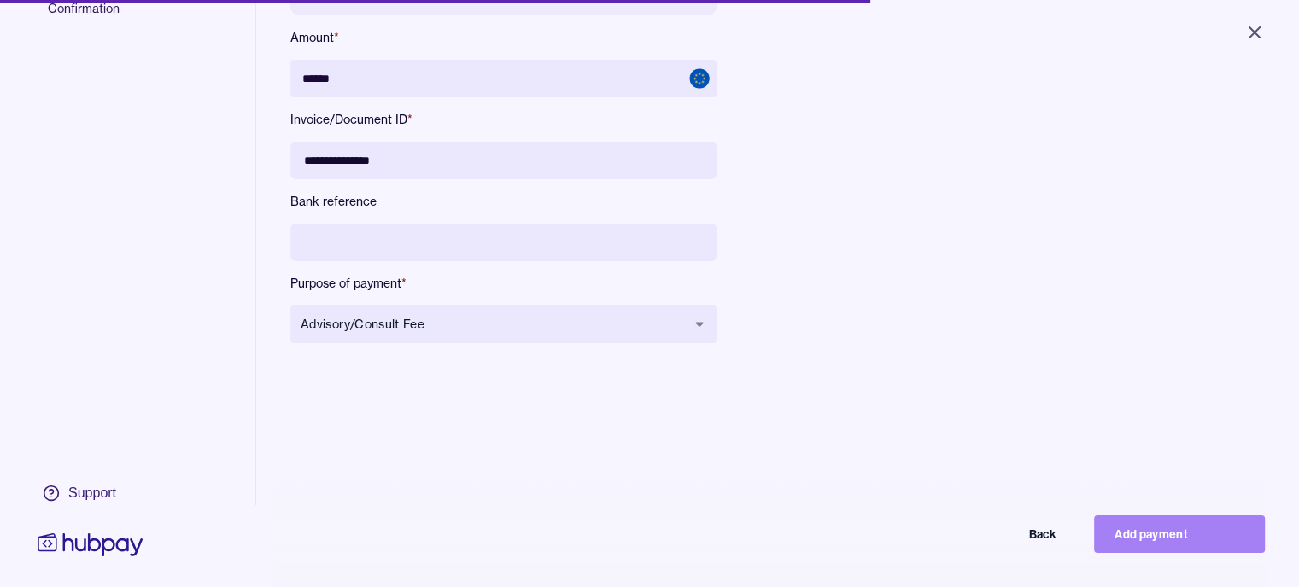
click at [1170, 543] on button "Add payment" at bounding box center [1179, 535] width 171 height 38
type input "*****"
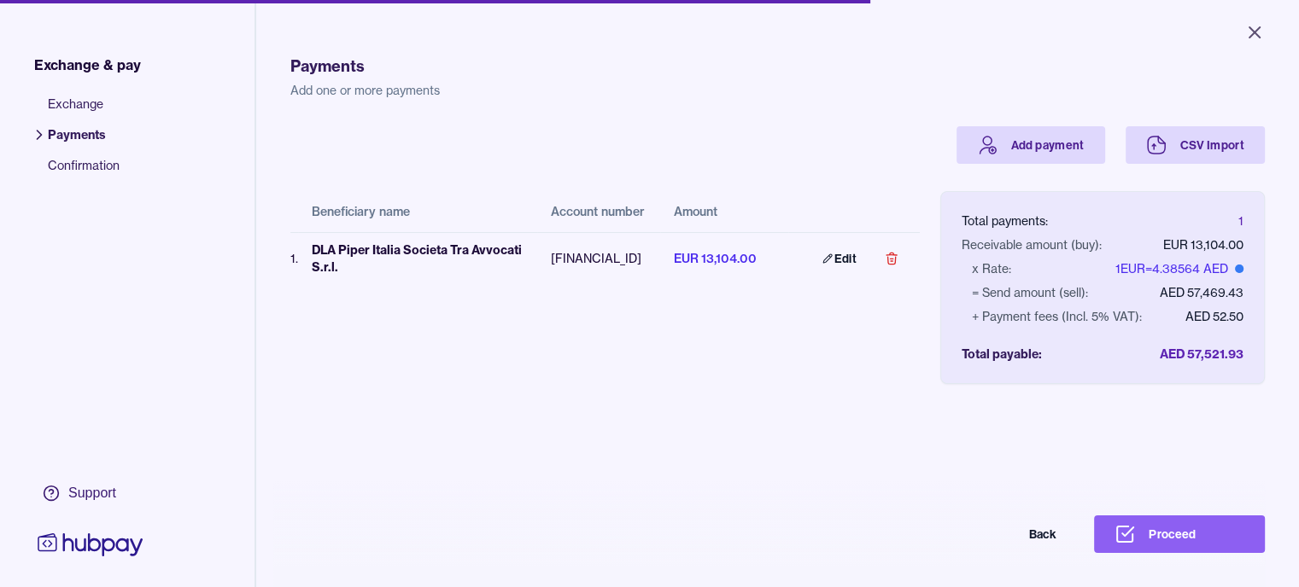
scroll to position [0, 13]
click at [1176, 547] on button "Proceed" at bounding box center [1179, 535] width 171 height 38
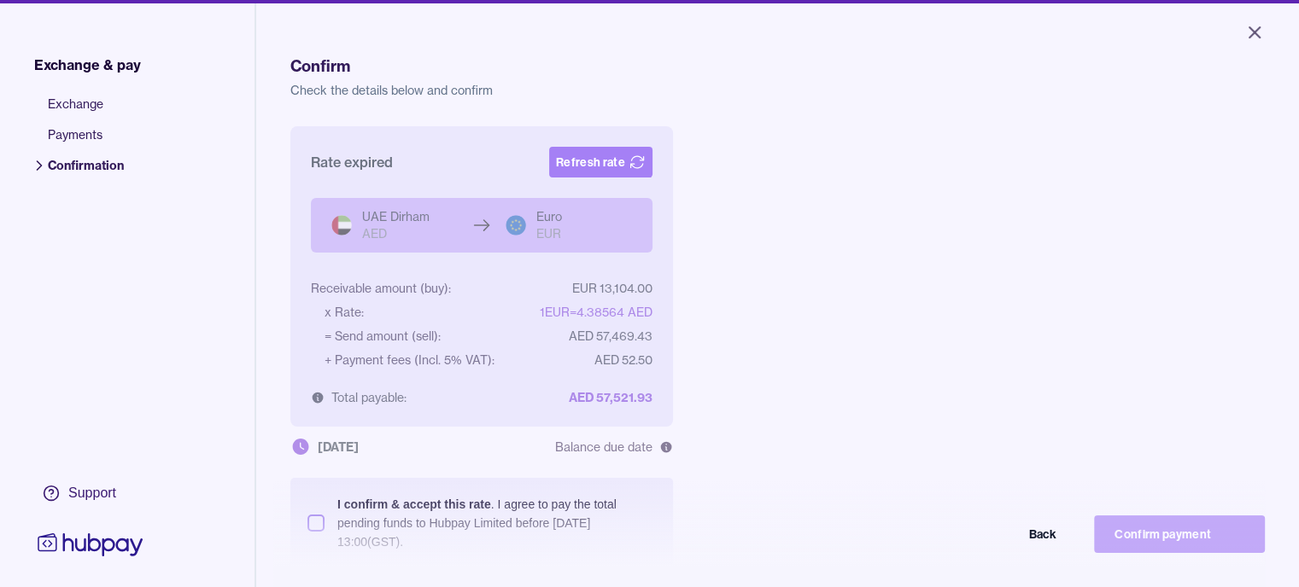
click at [586, 160] on button "Refresh rate" at bounding box center [600, 162] width 103 height 31
click at [597, 156] on button "Refresh rate" at bounding box center [600, 162] width 103 height 31
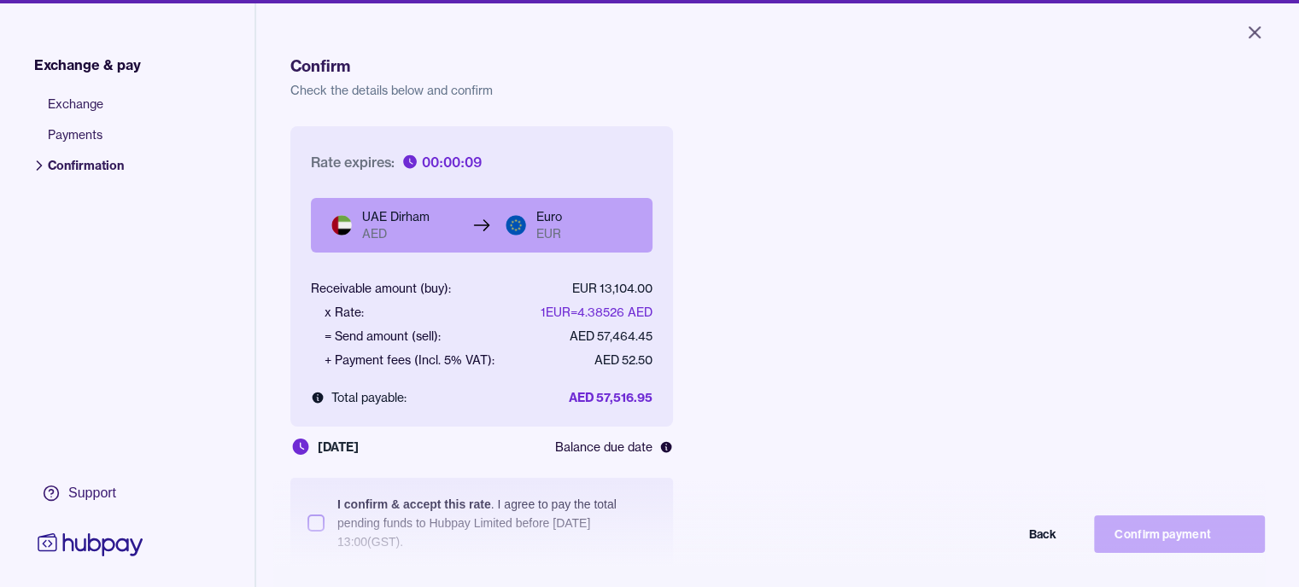
click at [313, 522] on button "I confirm & accept this rate . I agree to pay the total pending funds to Hubpay…" at bounding box center [315, 523] width 17 height 17
click at [1150, 545] on button "Confirm payment" at bounding box center [1179, 535] width 171 height 38
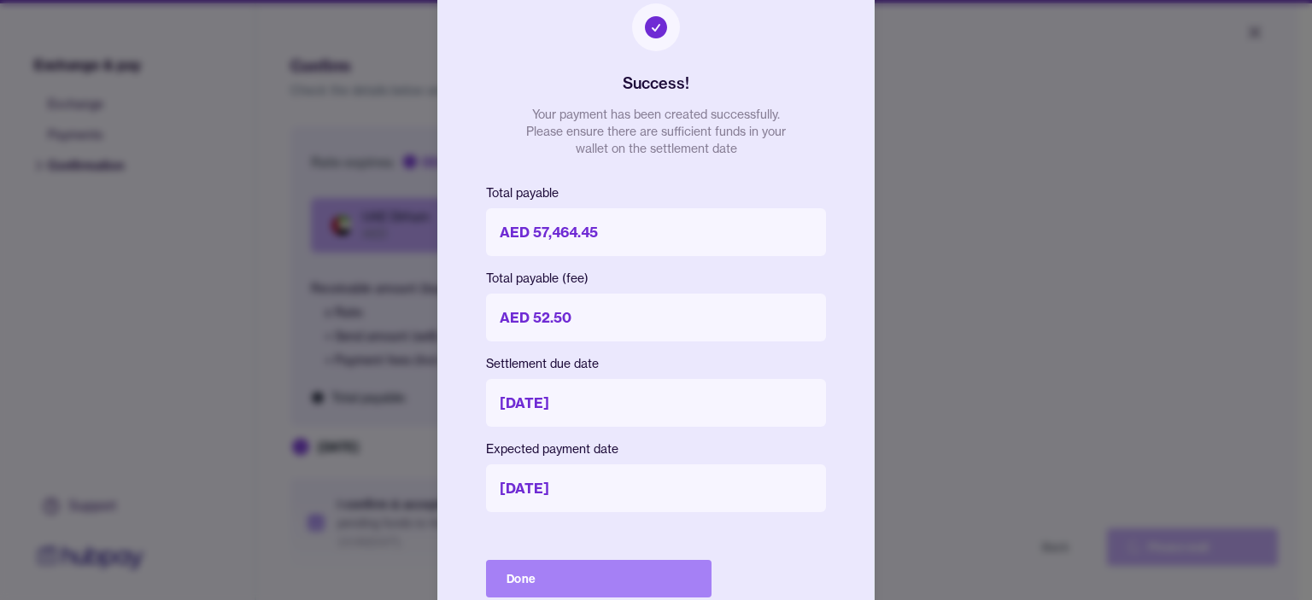
click at [584, 586] on button "Done" at bounding box center [598, 579] width 225 height 38
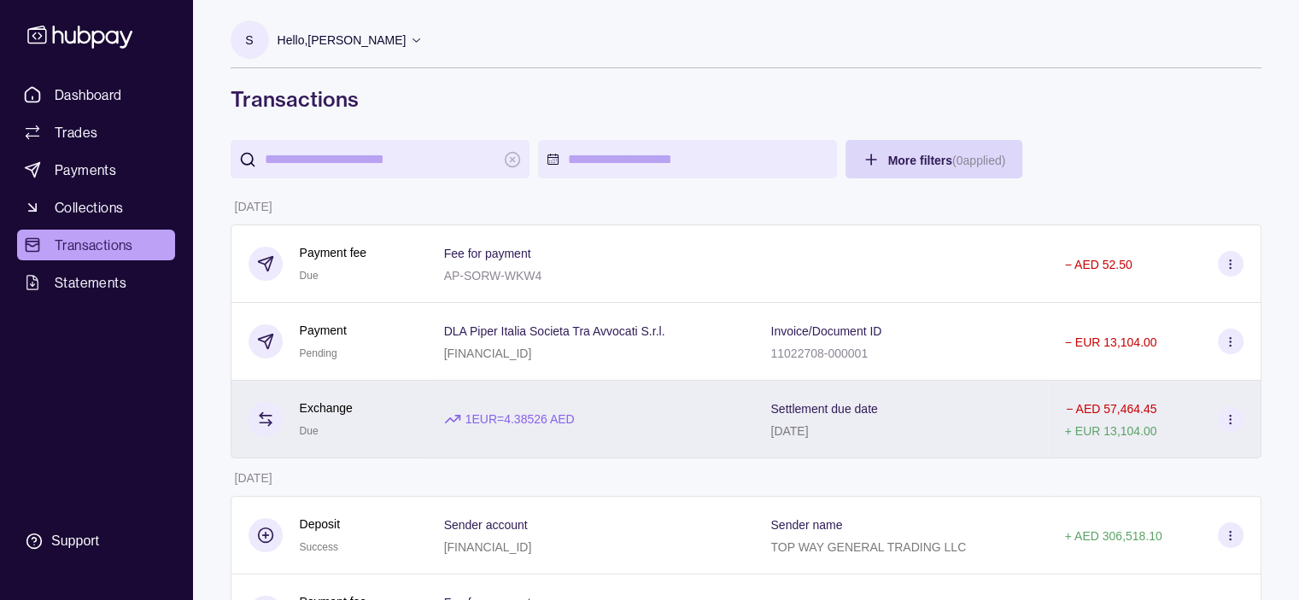
click at [538, 426] on p "1 EUR = 4.38526 AED" at bounding box center [519, 419] width 109 height 19
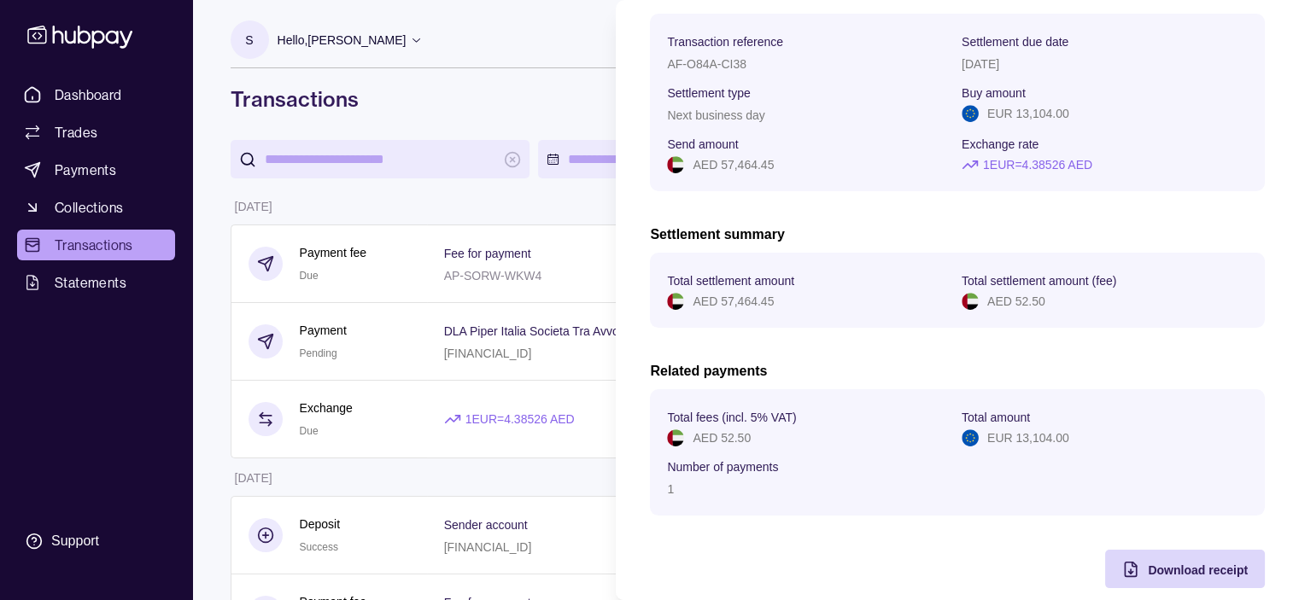
scroll to position [178, 0]
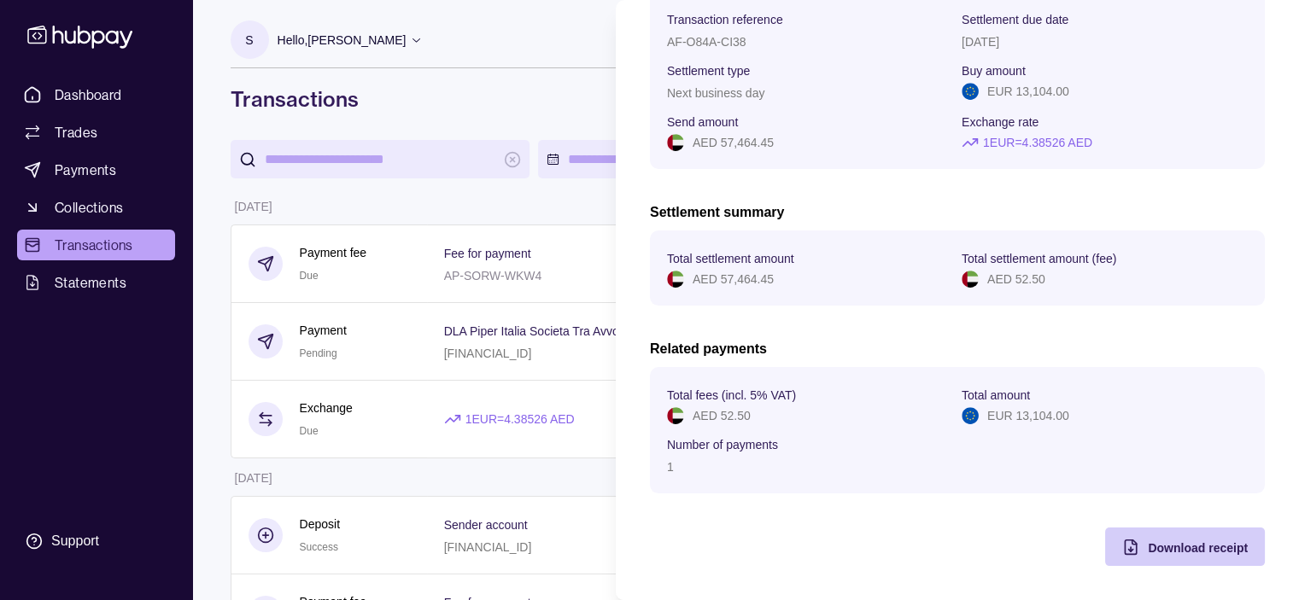
click at [1172, 550] on span "Download receipt" at bounding box center [1198, 548] width 100 height 14
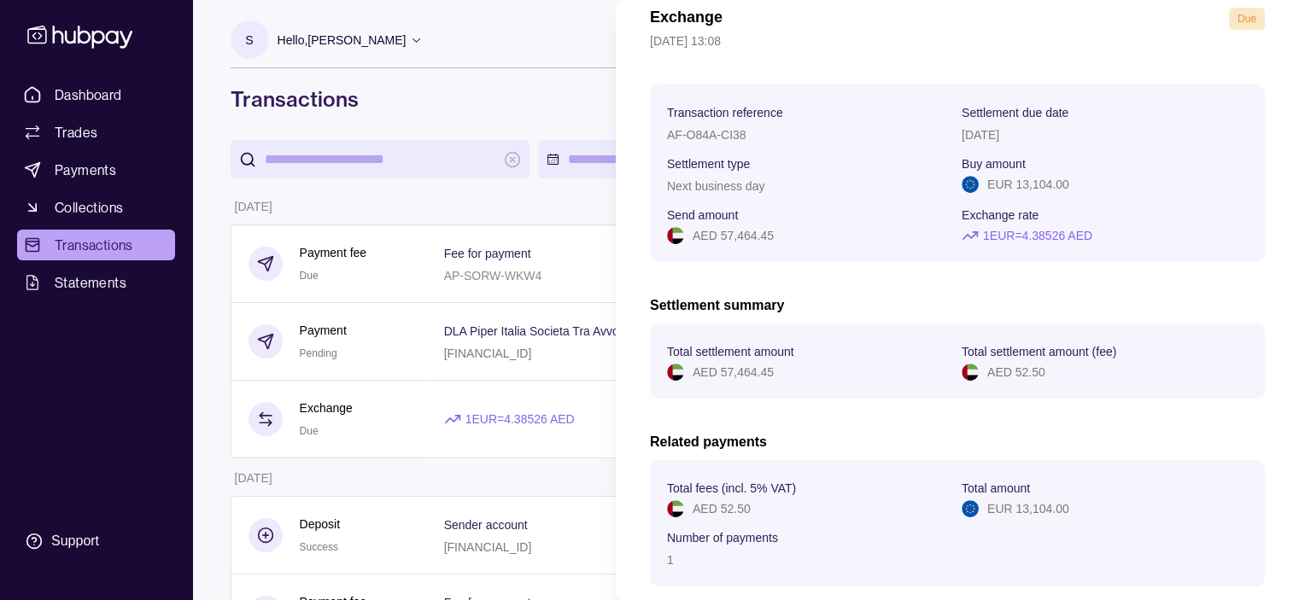
scroll to position [0, 0]
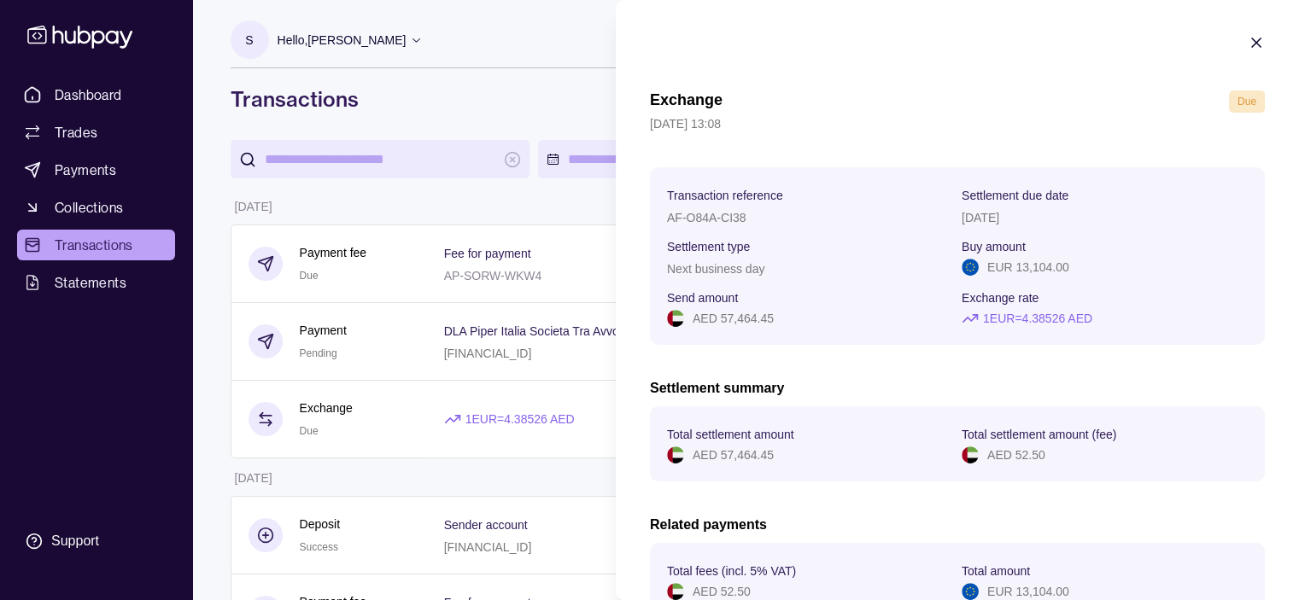
click at [1252, 40] on icon "button" at bounding box center [1256, 42] width 9 height 9
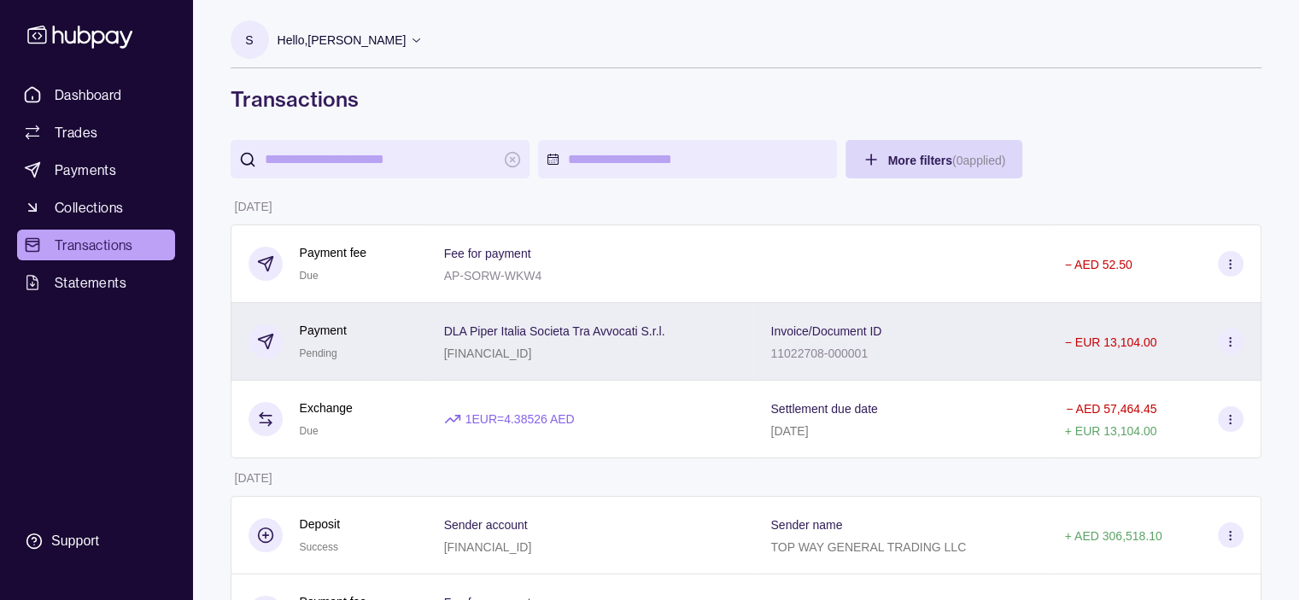
click at [523, 345] on div "[FINANCIAL_ID]" at bounding box center [554, 352] width 221 height 20
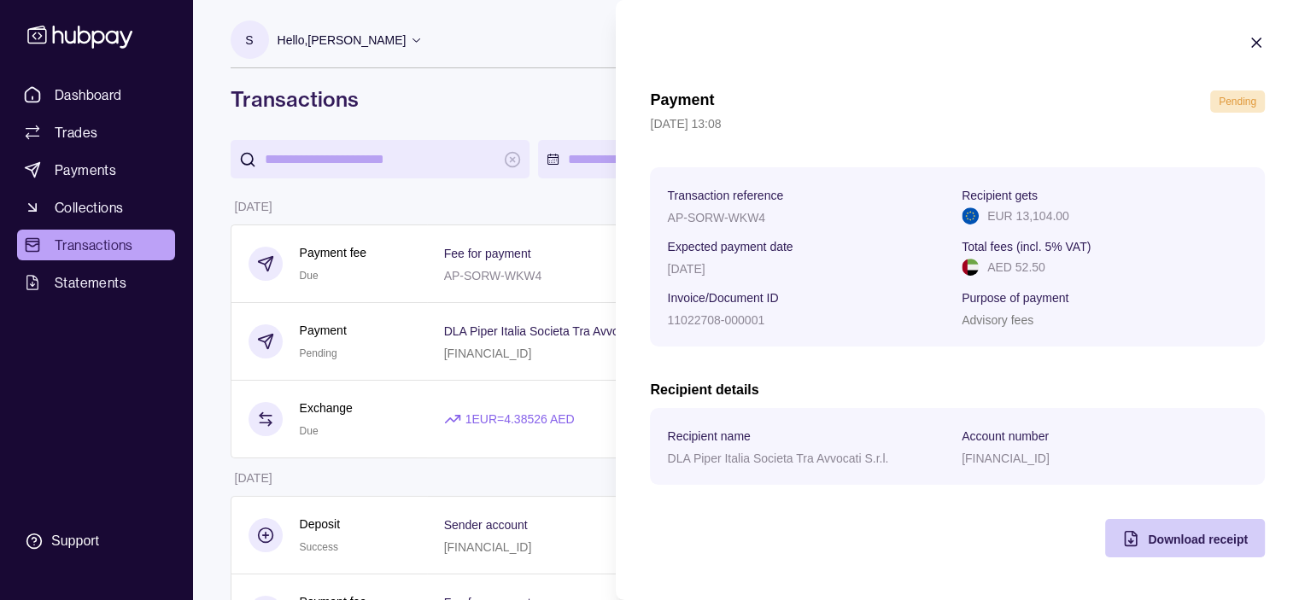
click at [1183, 546] on span "Download receipt" at bounding box center [1198, 540] width 100 height 14
click at [1256, 44] on icon "button" at bounding box center [1256, 42] width 17 height 17
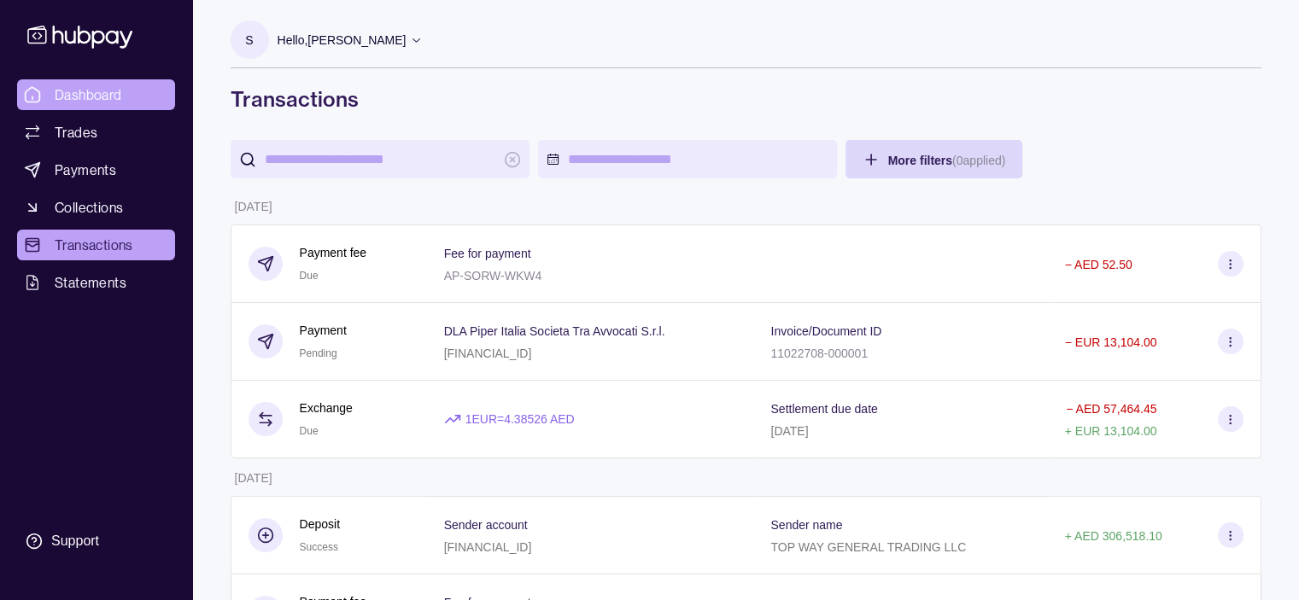
click at [80, 91] on span "Dashboard" at bounding box center [88, 95] width 67 height 20
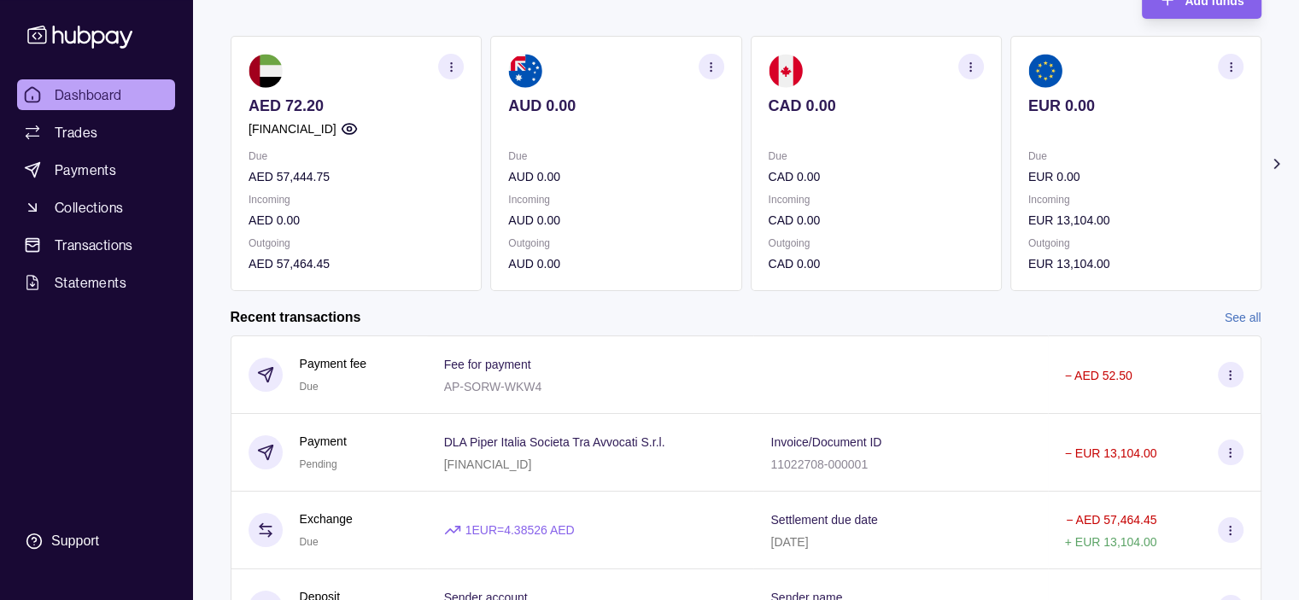
scroll to position [171, 0]
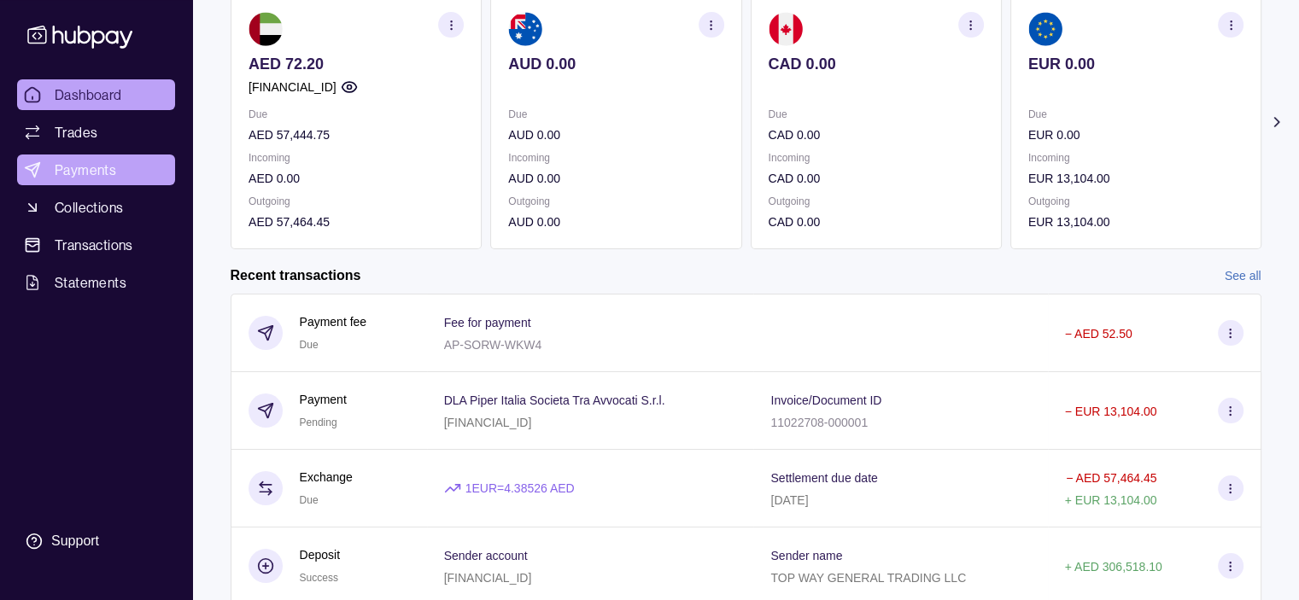
click at [78, 167] on span "Payments" at bounding box center [85, 170] width 61 height 20
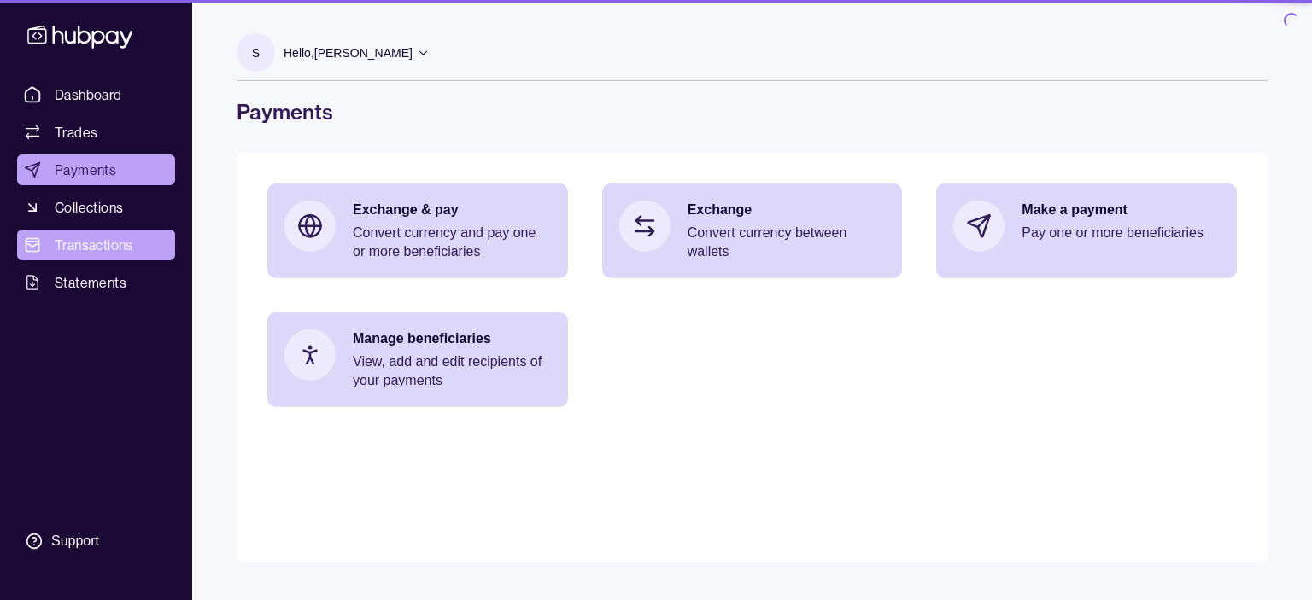
click at [89, 248] on span "Transactions" at bounding box center [94, 245] width 79 height 20
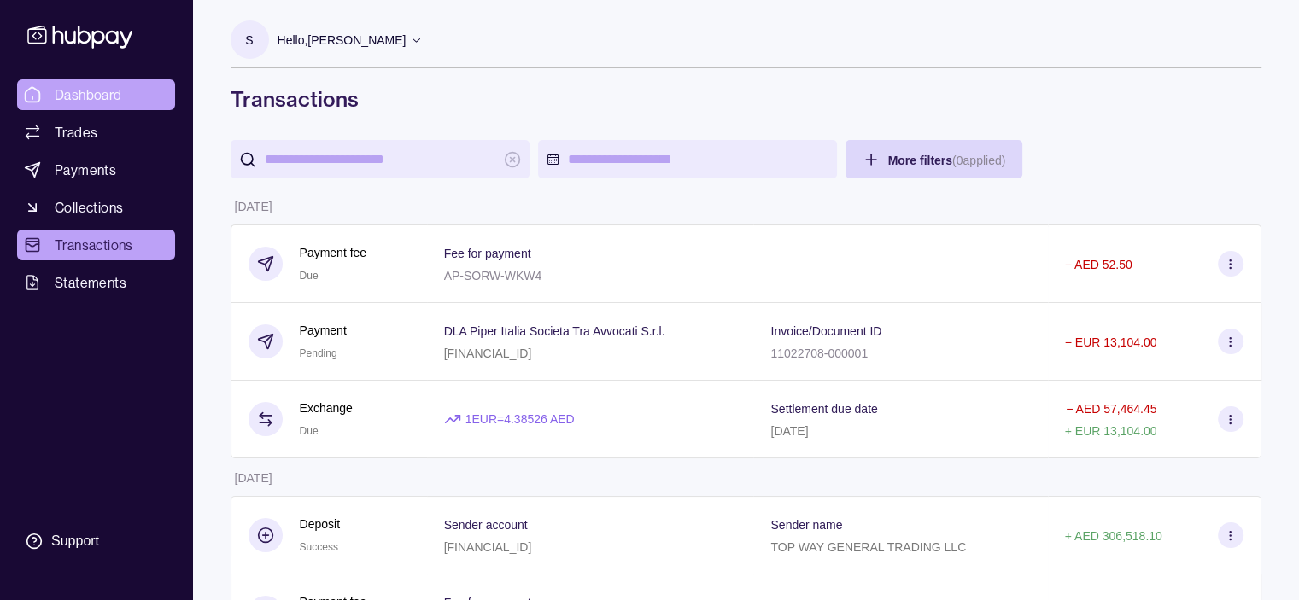
click at [79, 94] on span "Dashboard" at bounding box center [88, 95] width 67 height 20
